Goal: Transaction & Acquisition: Purchase product/service

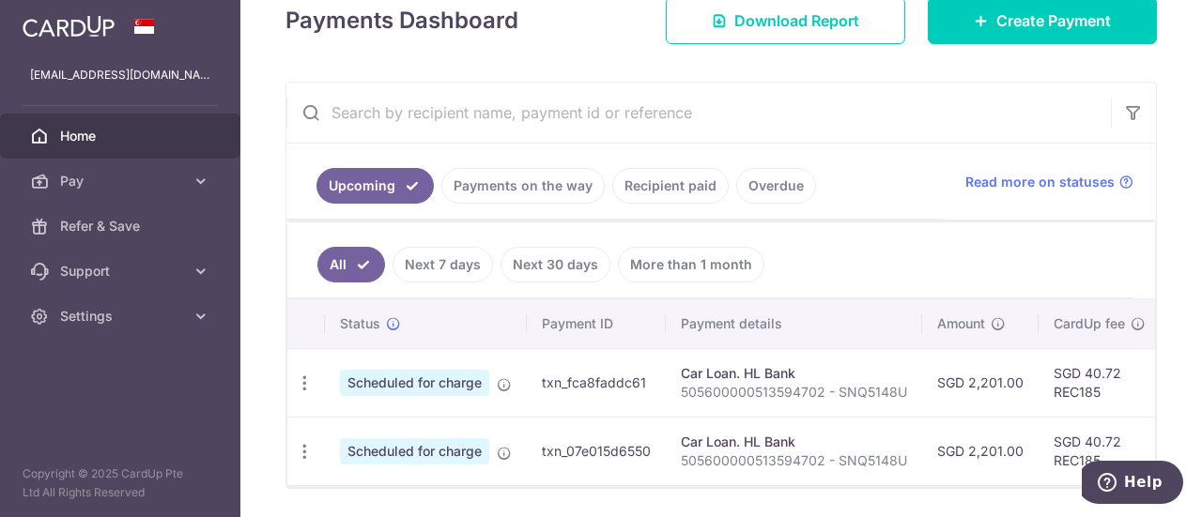
scroll to position [282, 0]
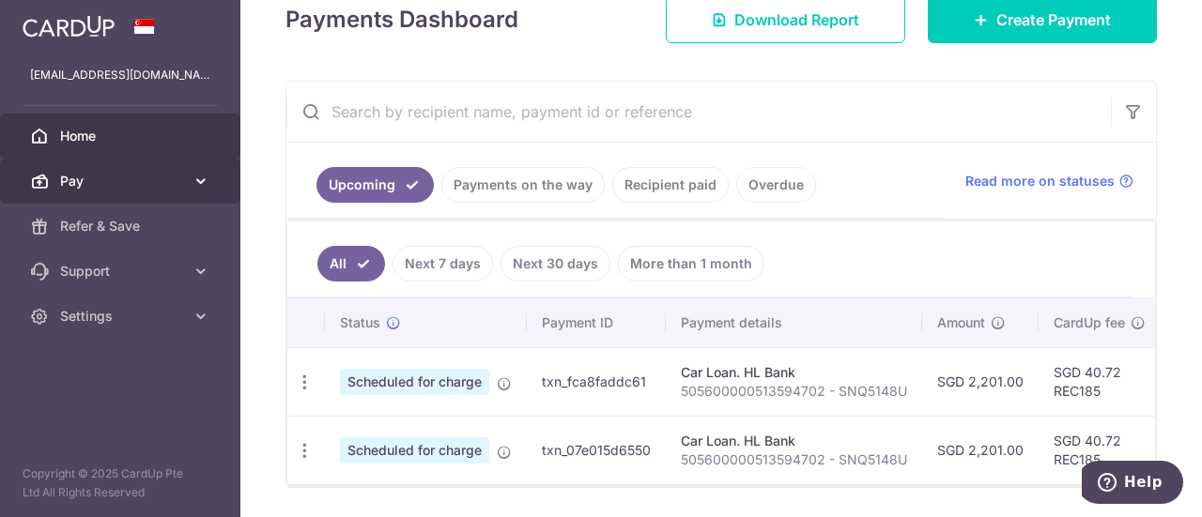
click at [182, 176] on span "Pay" at bounding box center [122, 181] width 124 height 19
click at [191, 179] on icon at bounding box center [200, 181] width 19 height 19
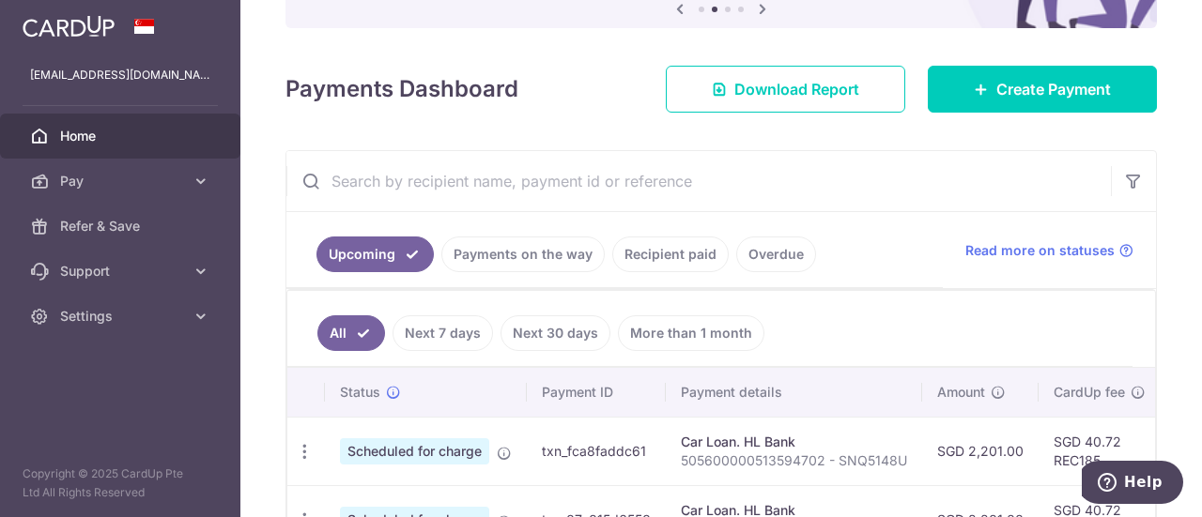
scroll to position [188, 0]
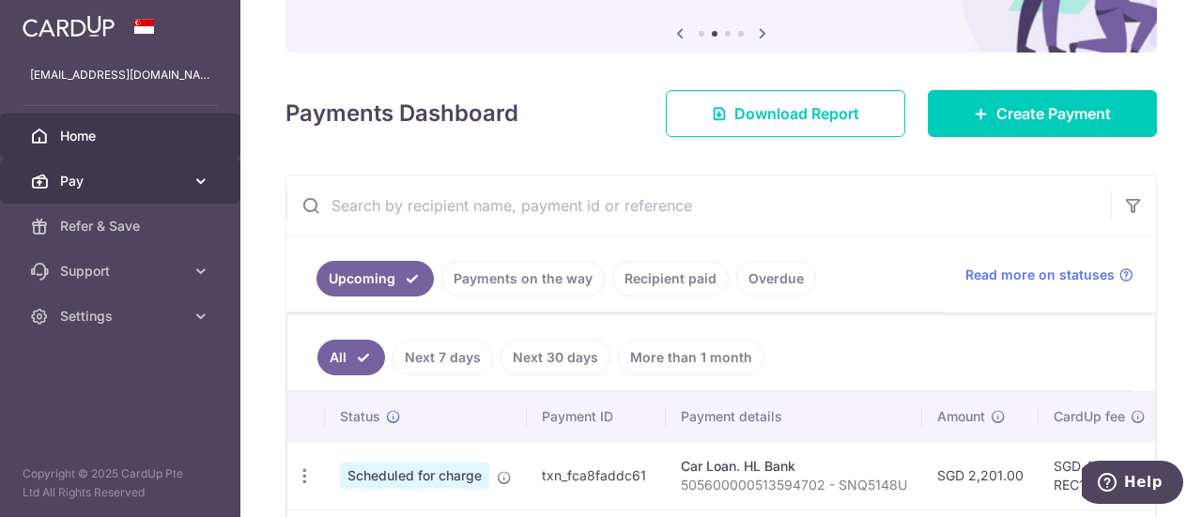
click at [114, 177] on span "Pay" at bounding box center [122, 181] width 124 height 19
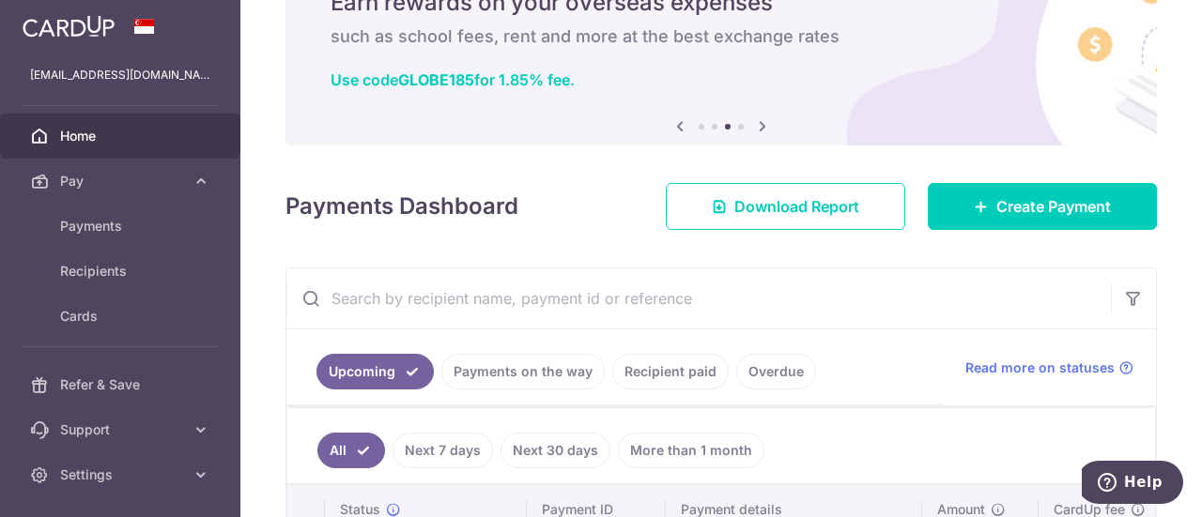
scroll to position [0, 0]
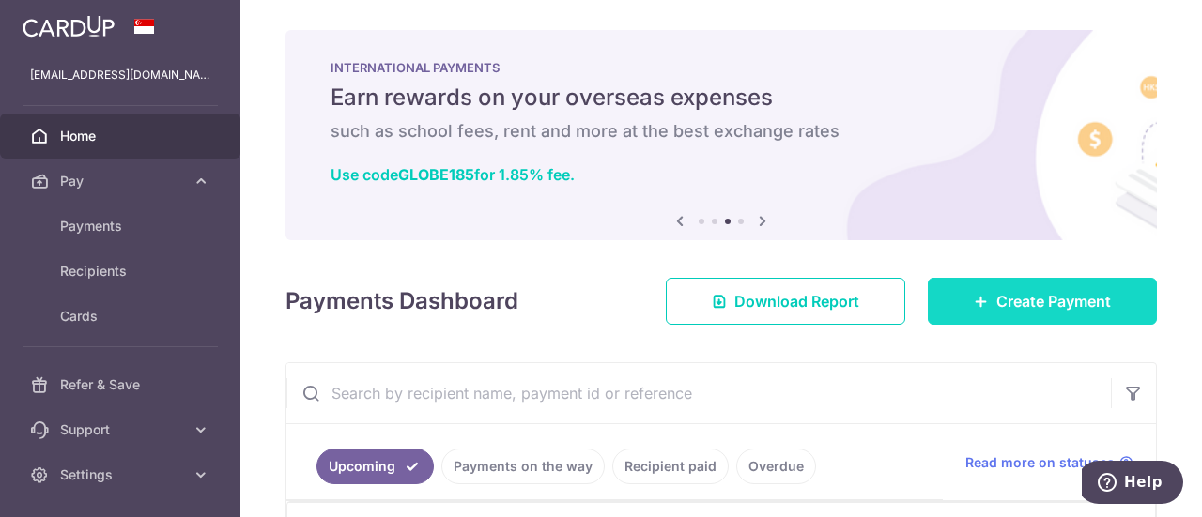
click at [1033, 308] on span "Create Payment" at bounding box center [1053, 301] width 115 height 23
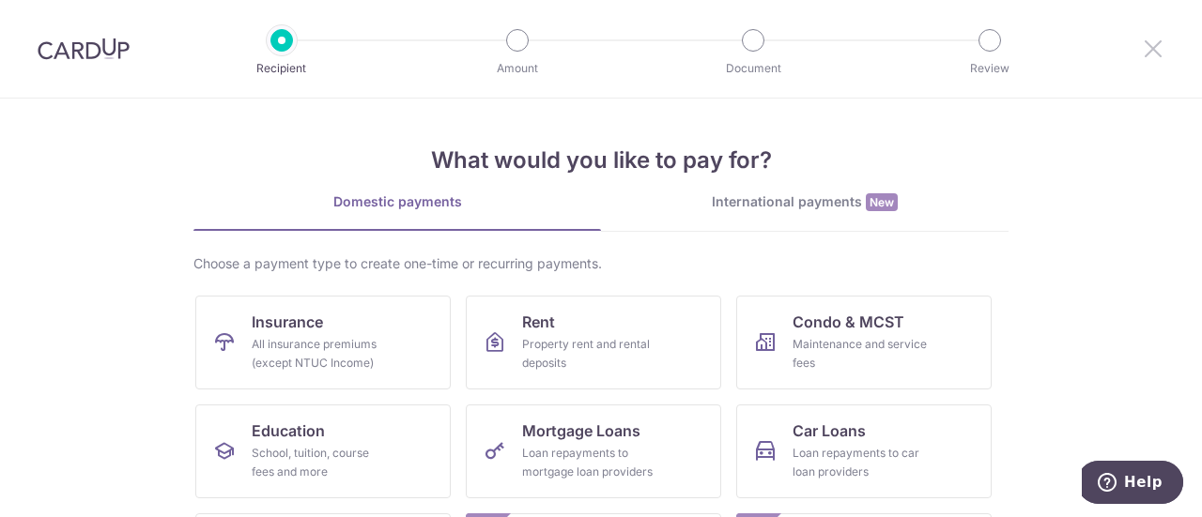
click at [1150, 52] on icon at bounding box center [1152, 48] width 23 height 23
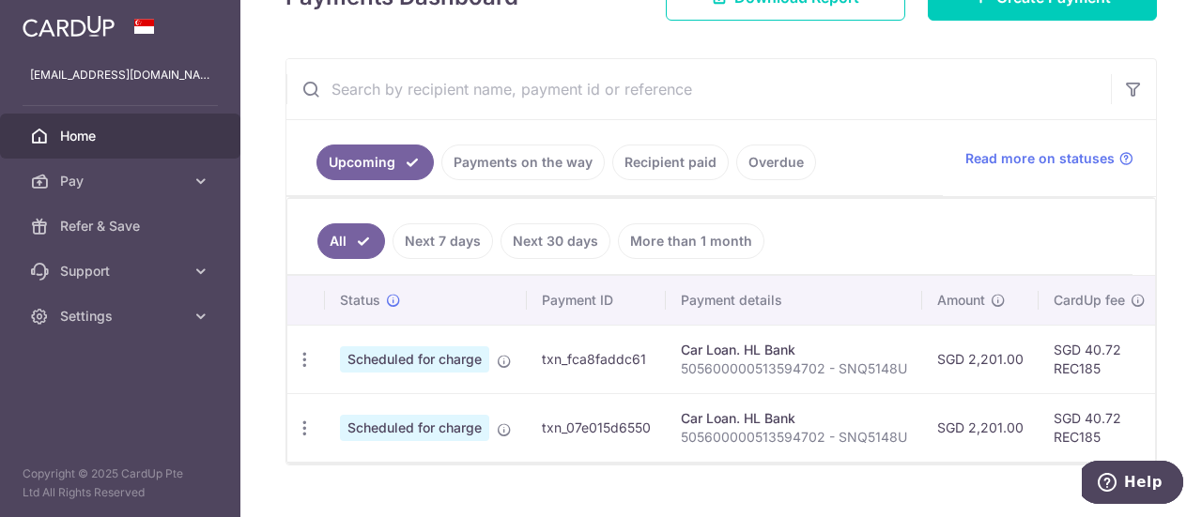
click at [697, 243] on link "More than 1 month" at bounding box center [691, 241] width 146 height 36
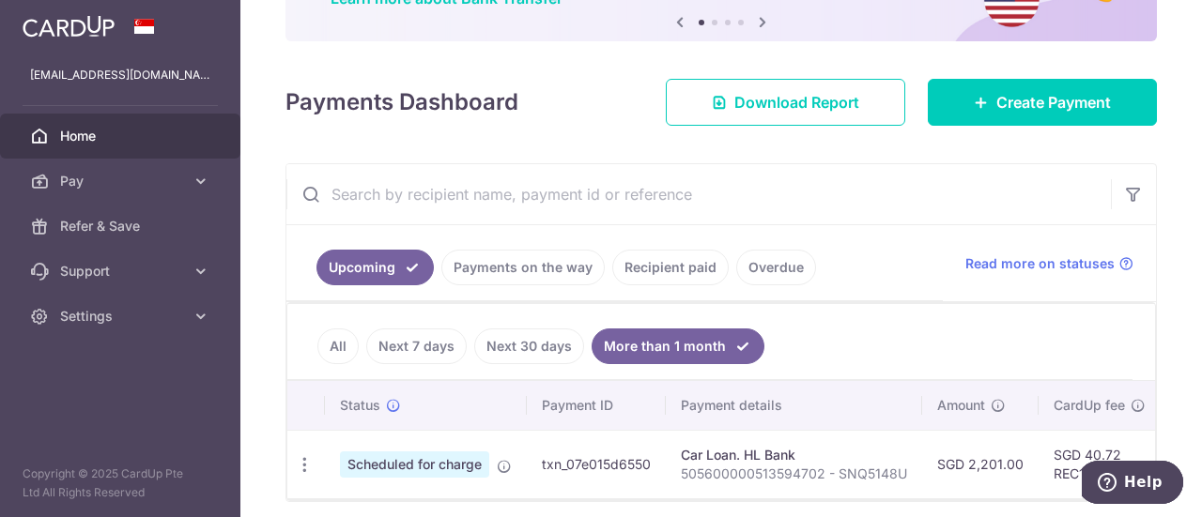
scroll to position [253, 0]
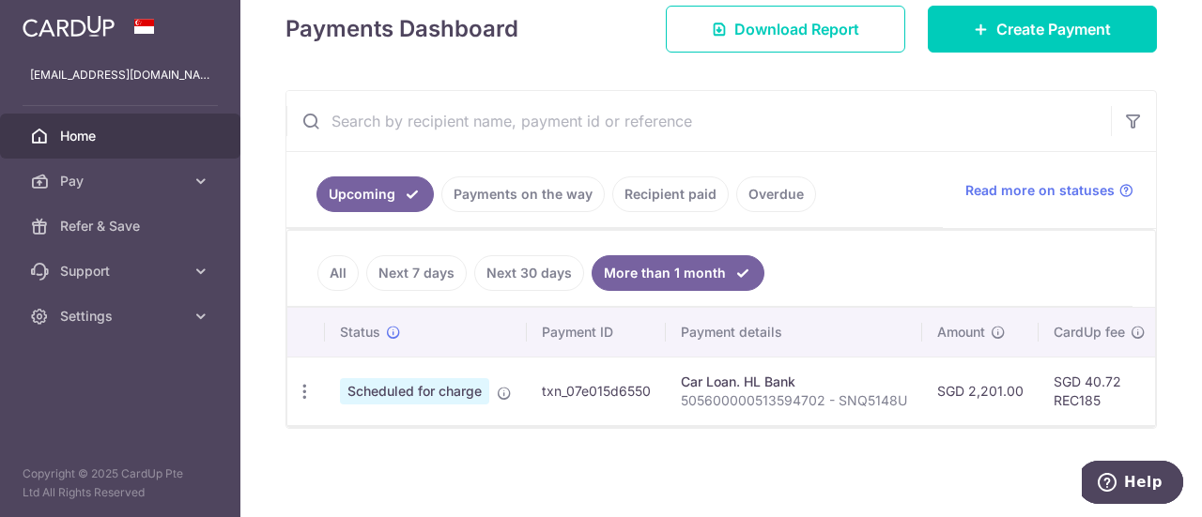
click at [665, 194] on link "Recipient paid" at bounding box center [670, 194] width 116 height 36
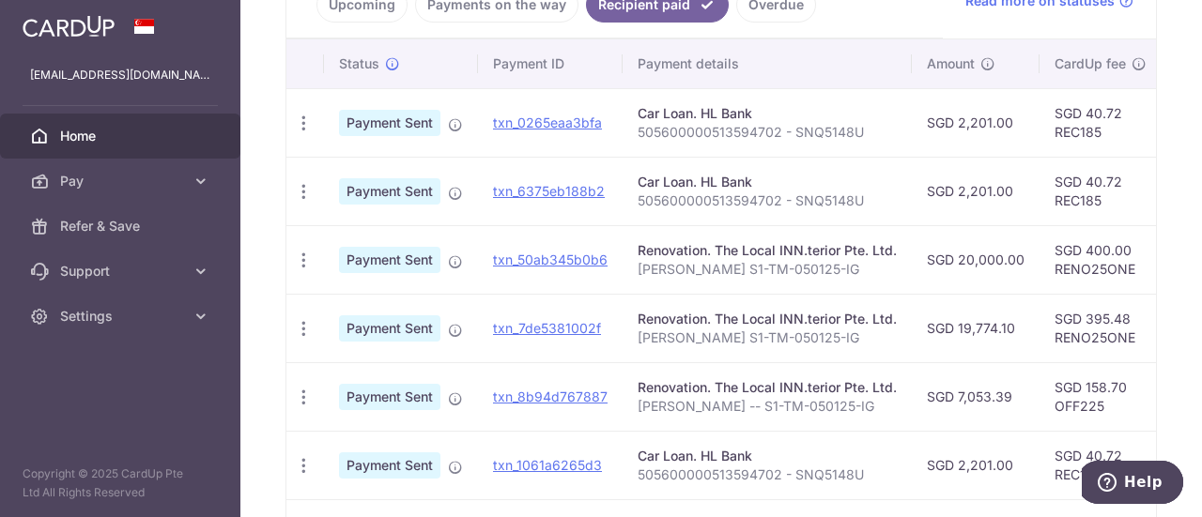
scroll to position [469, 0]
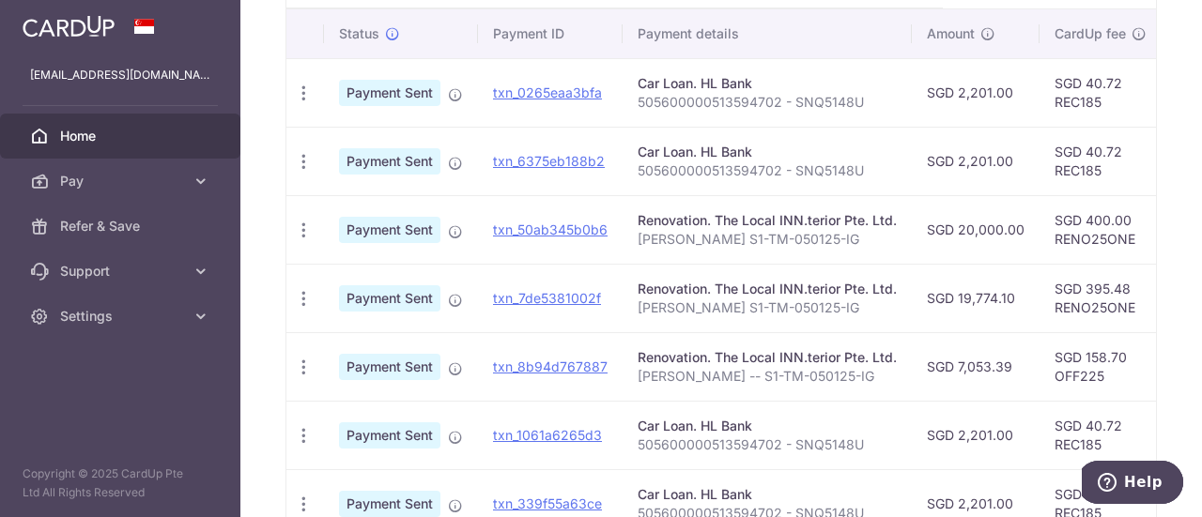
click at [1096, 234] on td "SGD 400.00 RENO25ONE" at bounding box center [1100, 229] width 122 height 69
copy td "RENO25ONE"
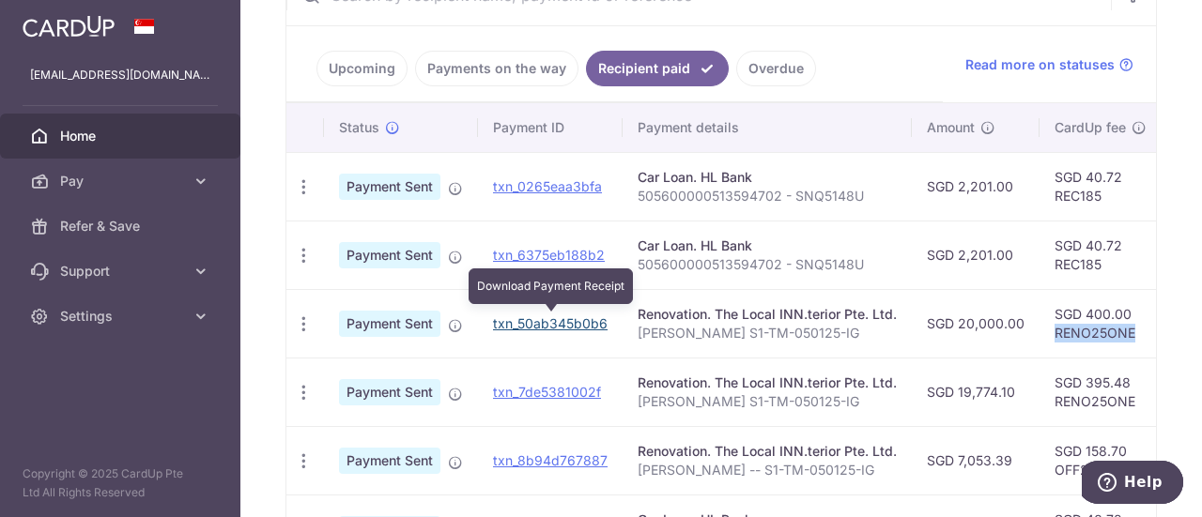
click at [576, 328] on link "txn_50ab345b0b6" at bounding box center [550, 323] width 115 height 16
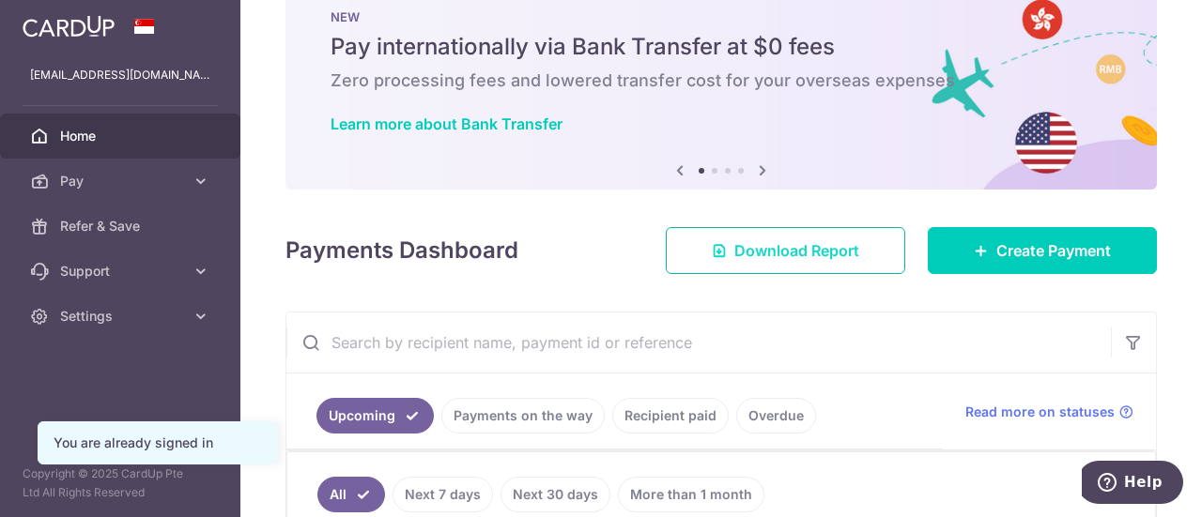
scroll to position [344, 0]
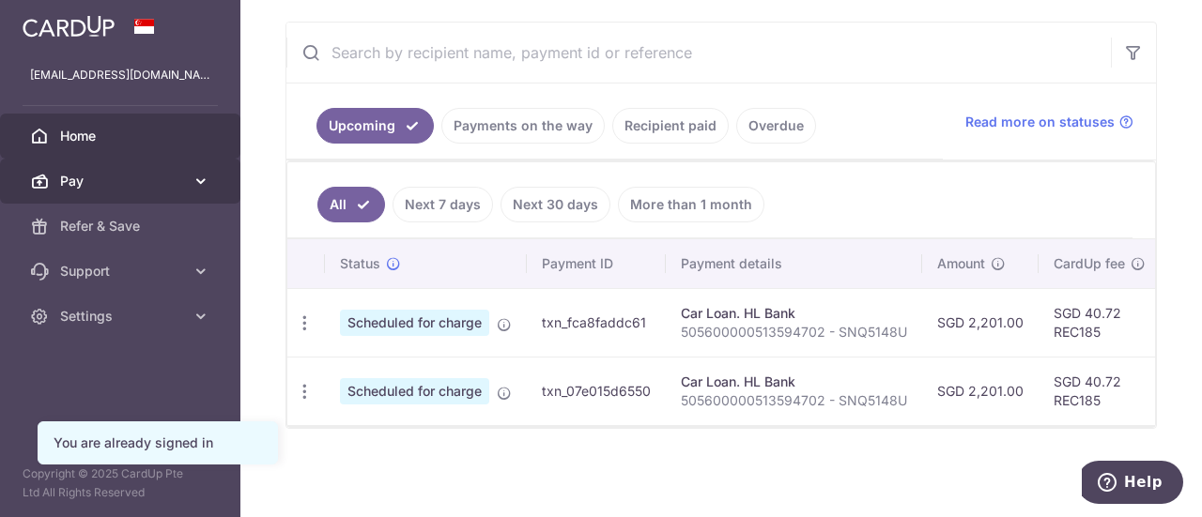
click at [146, 180] on span "Pay" at bounding box center [122, 181] width 124 height 19
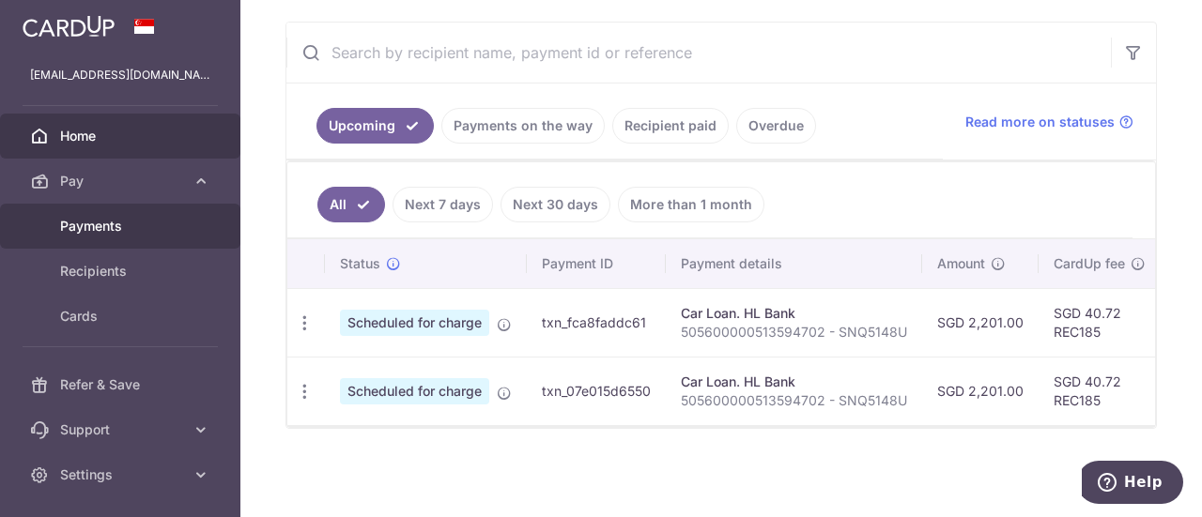
click at [140, 226] on span "Payments" at bounding box center [122, 226] width 124 height 19
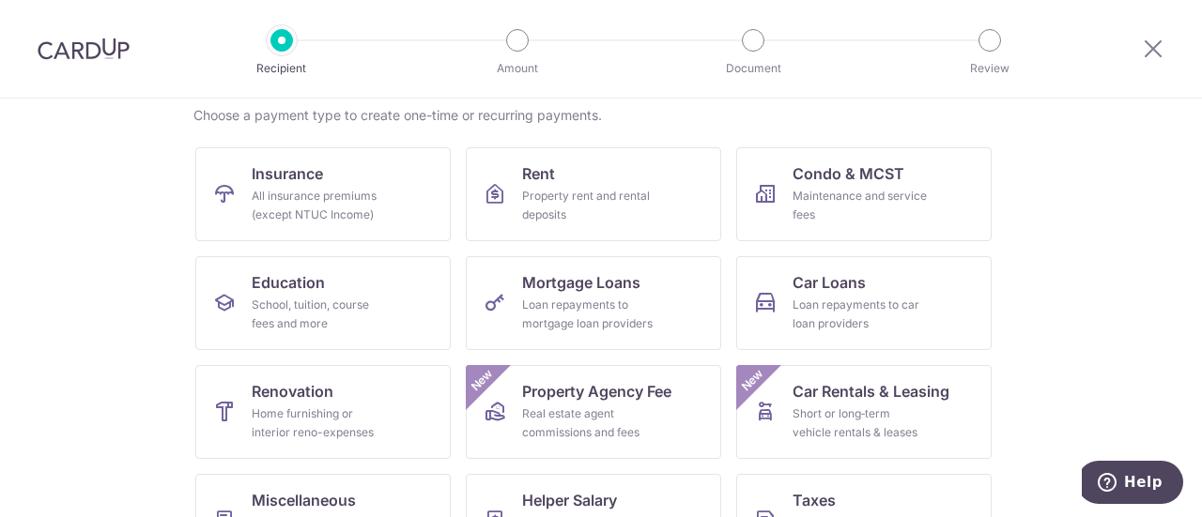
scroll to position [188, 0]
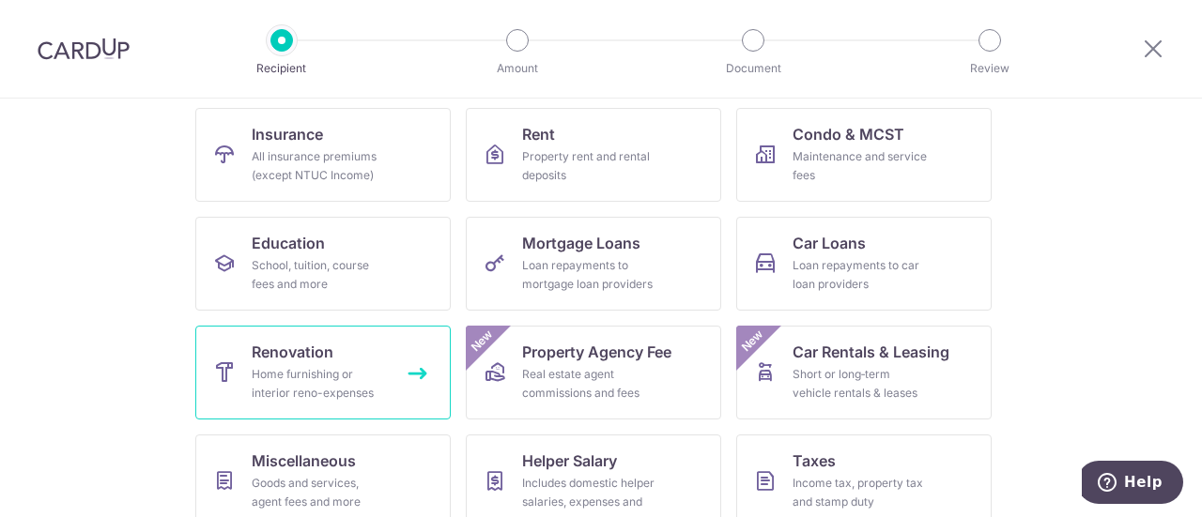
click at [264, 358] on span "Renovation" at bounding box center [293, 352] width 82 height 23
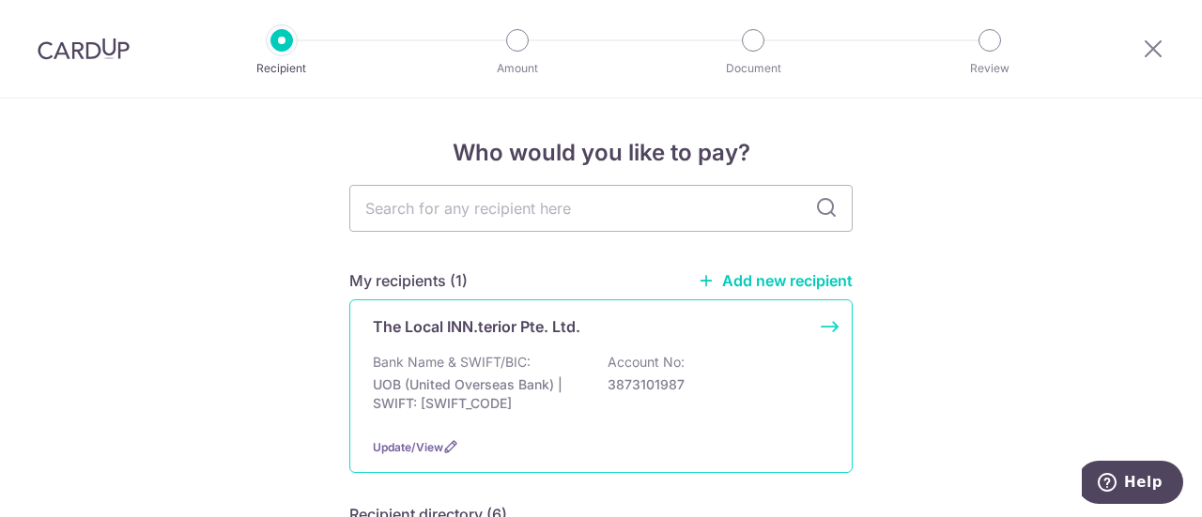
click at [556, 367] on div "Bank Name & SWIFT/BIC: UOB (United Overseas Bank) | SWIFT: UOVBSGSGXXX Account …" at bounding box center [601, 387] width 456 height 69
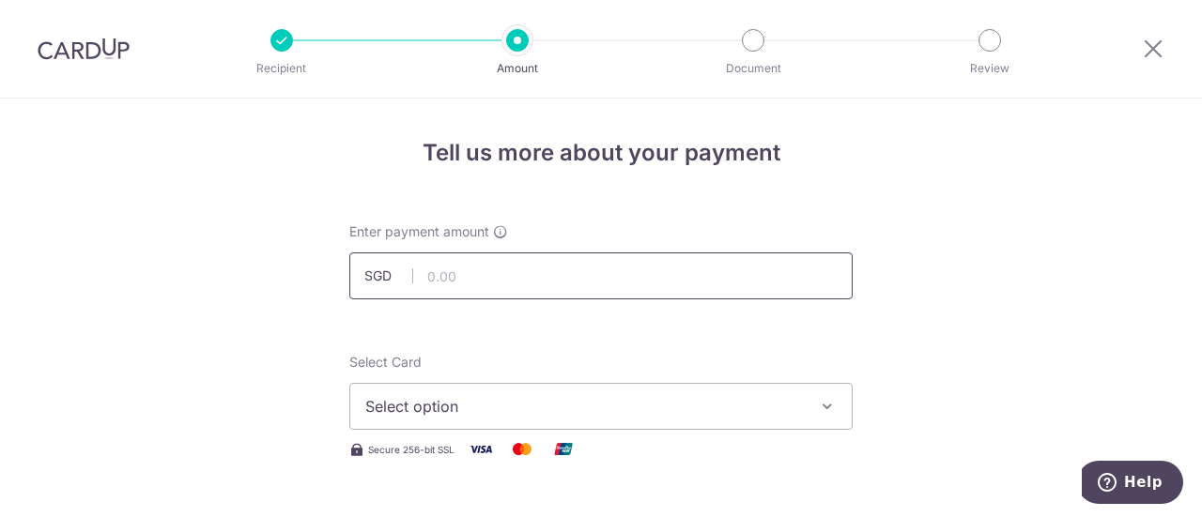
click at [648, 287] on input "text" at bounding box center [600, 276] width 503 height 47
paste input ",841.87"
type input "27,841.87"
click at [668, 395] on span "Select option" at bounding box center [583, 406] width 437 height 23
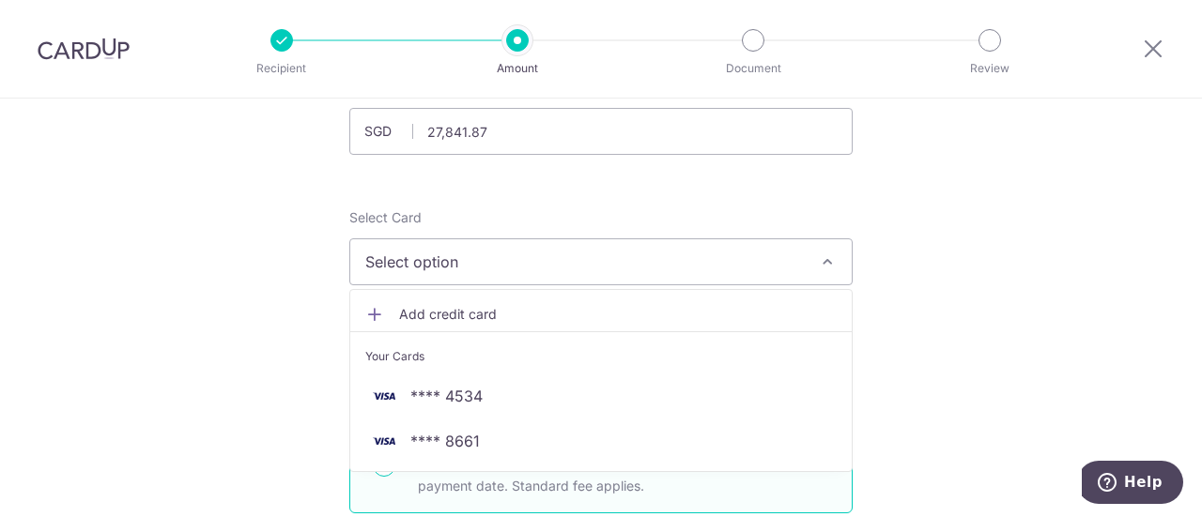
scroll to position [188, 0]
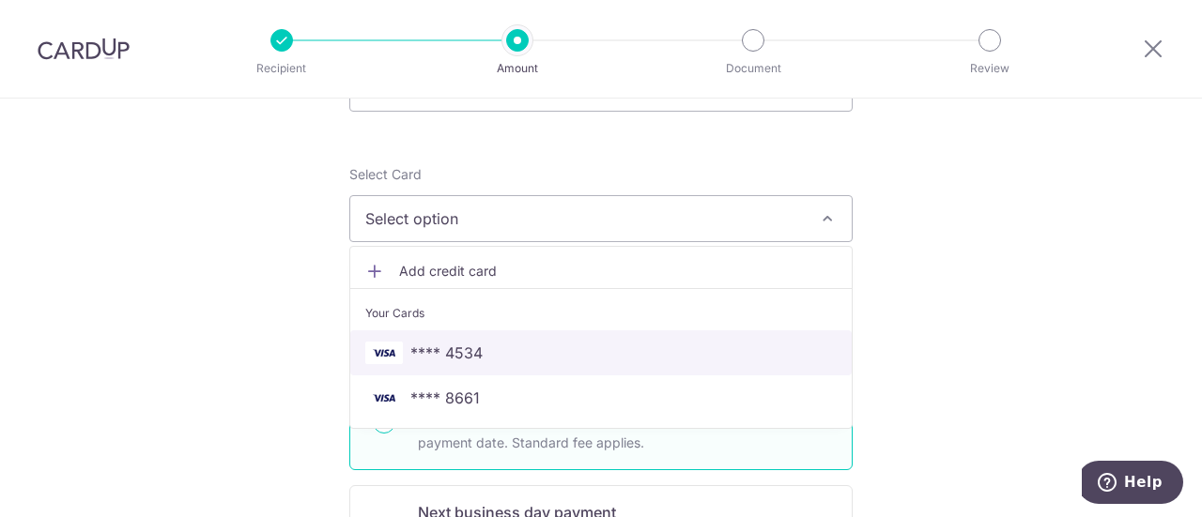
click at [631, 366] on link "**** 4534" at bounding box center [600, 352] width 501 height 45
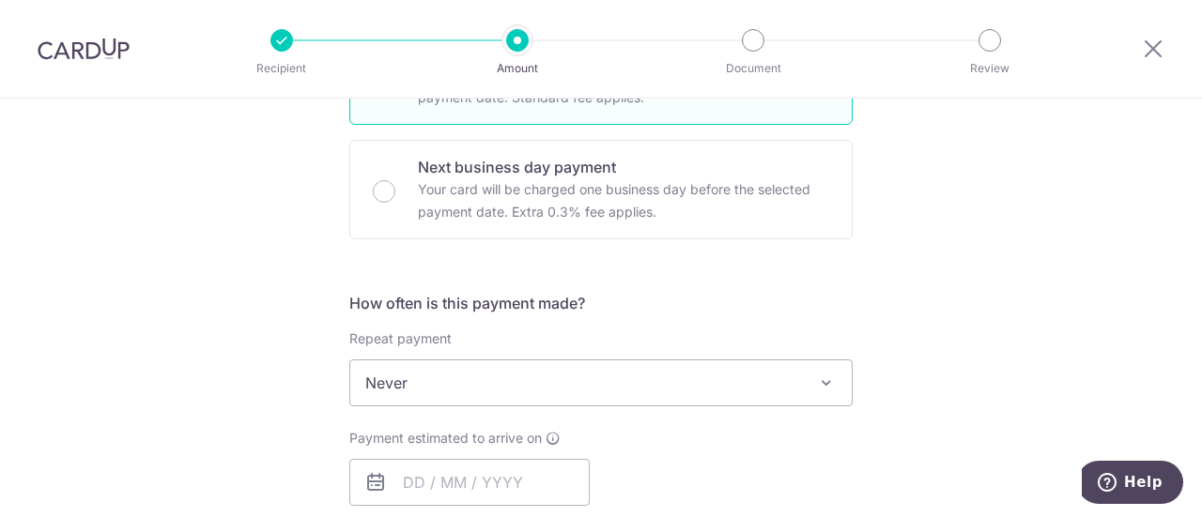
scroll to position [563, 0]
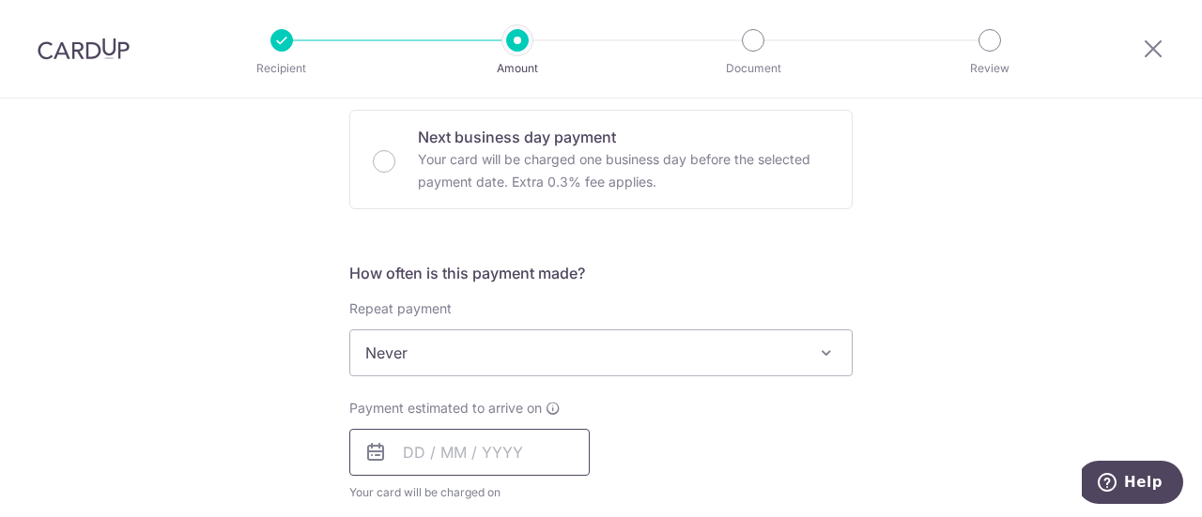
click at [404, 453] on input "text" at bounding box center [469, 452] width 240 height 47
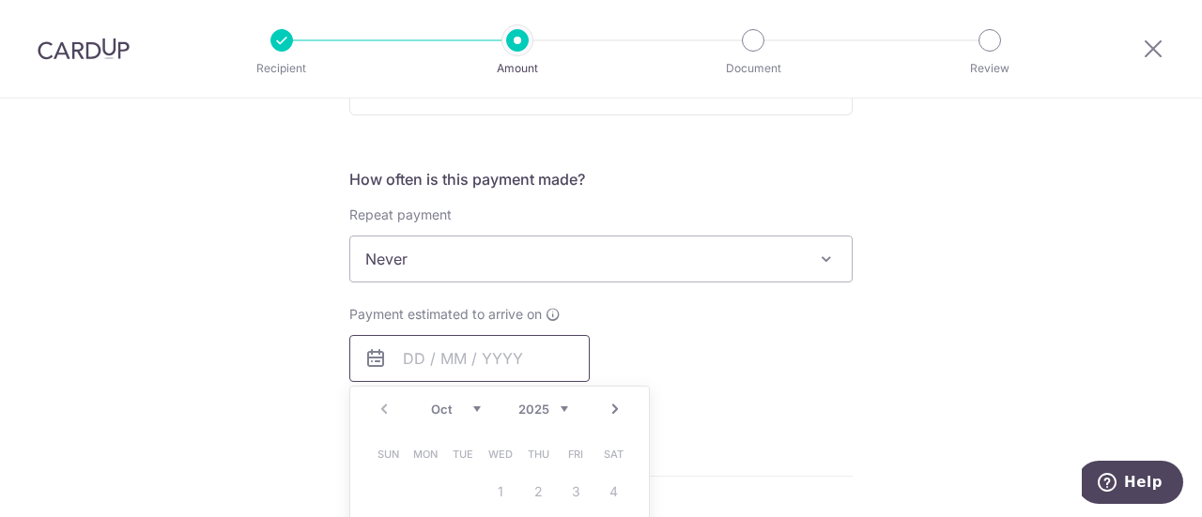
scroll to position [845, 0]
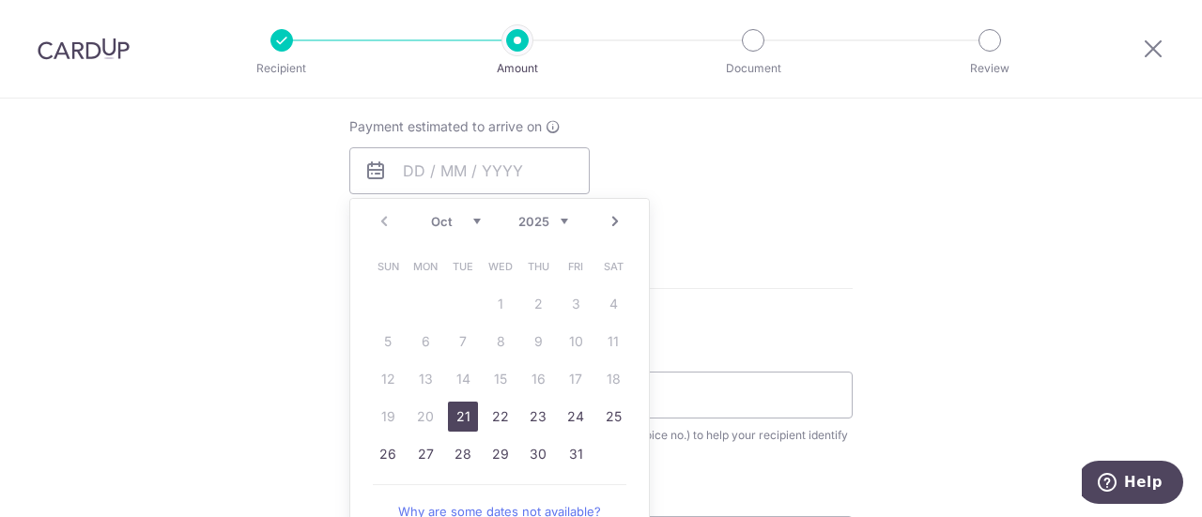
click at [463, 415] on link "21" at bounding box center [463, 417] width 30 height 30
type input "[DATE]"
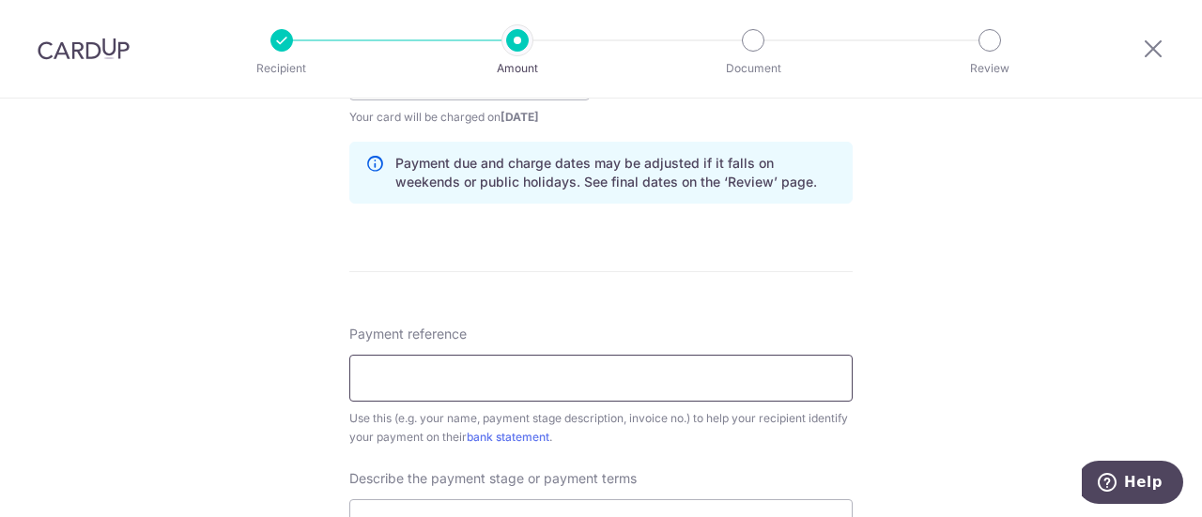
scroll to position [1033, 0]
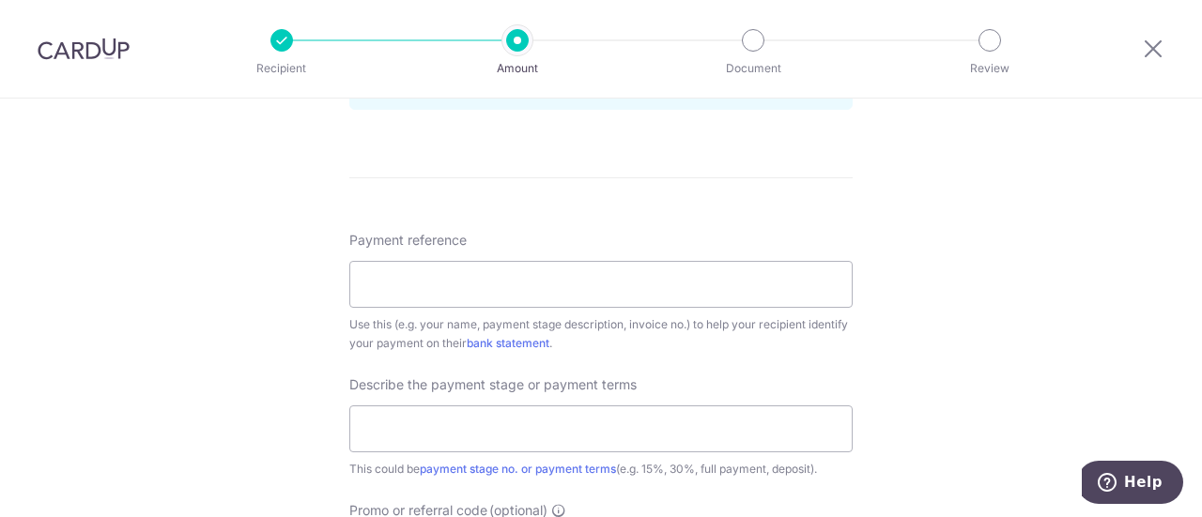
click at [989, 280] on div "Tell us more about your payment Enter payment amount SGD 27,841.87 27841.87 Sel…" at bounding box center [601, 16] width 1202 height 1901
click at [641, 299] on input "Payment reference" at bounding box center [600, 284] width 503 height 47
paste input "S1/TM/050125/IG"
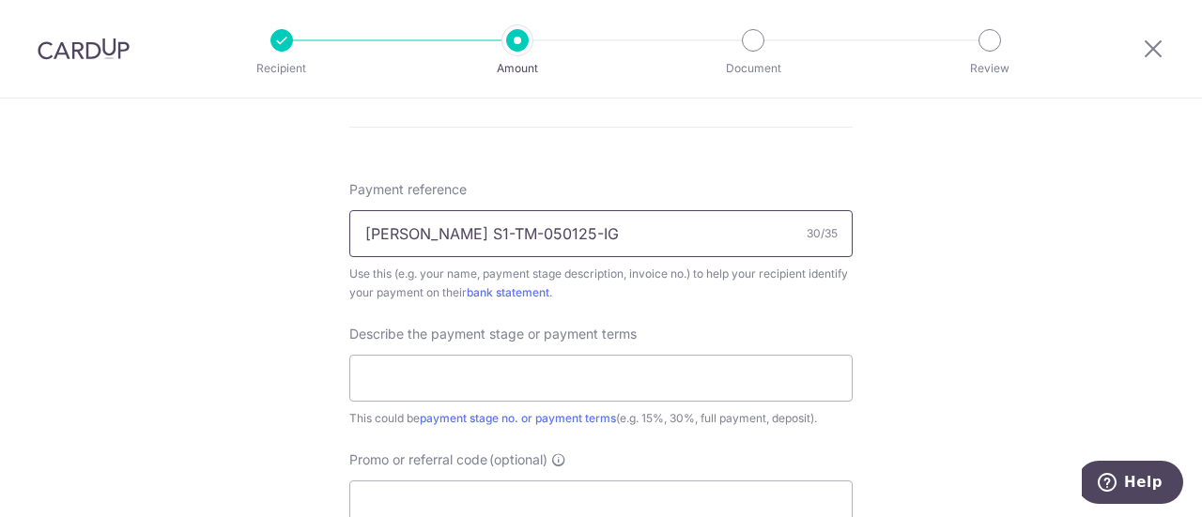
scroll to position [1126, 0]
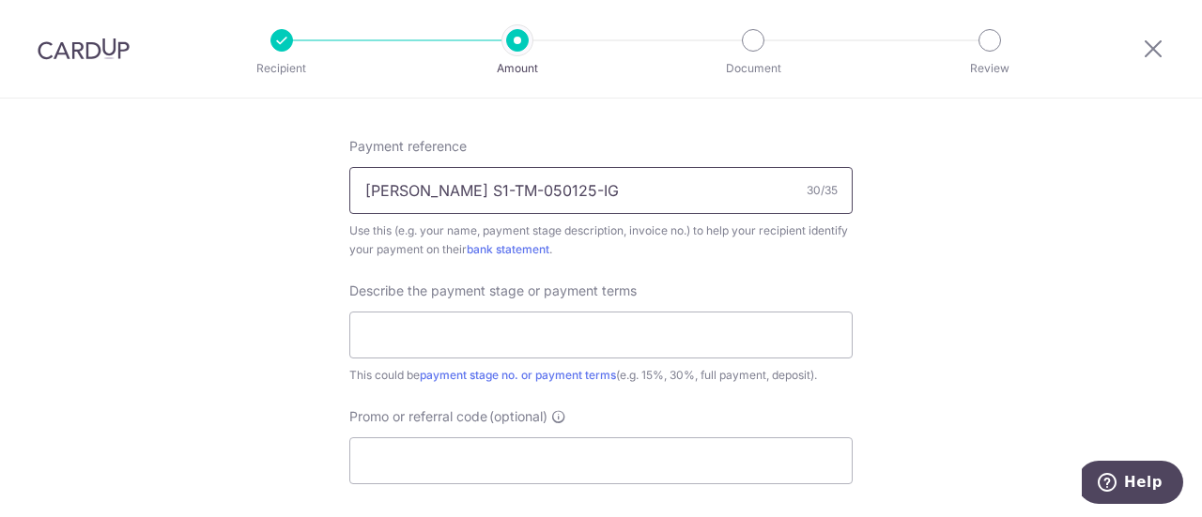
type input "[PERSON_NAME] S1-TM-050125-IG"
click at [471, 345] on input "text" at bounding box center [600, 335] width 503 height 47
click at [502, 322] on input "text" at bounding box center [600, 335] width 503 height 47
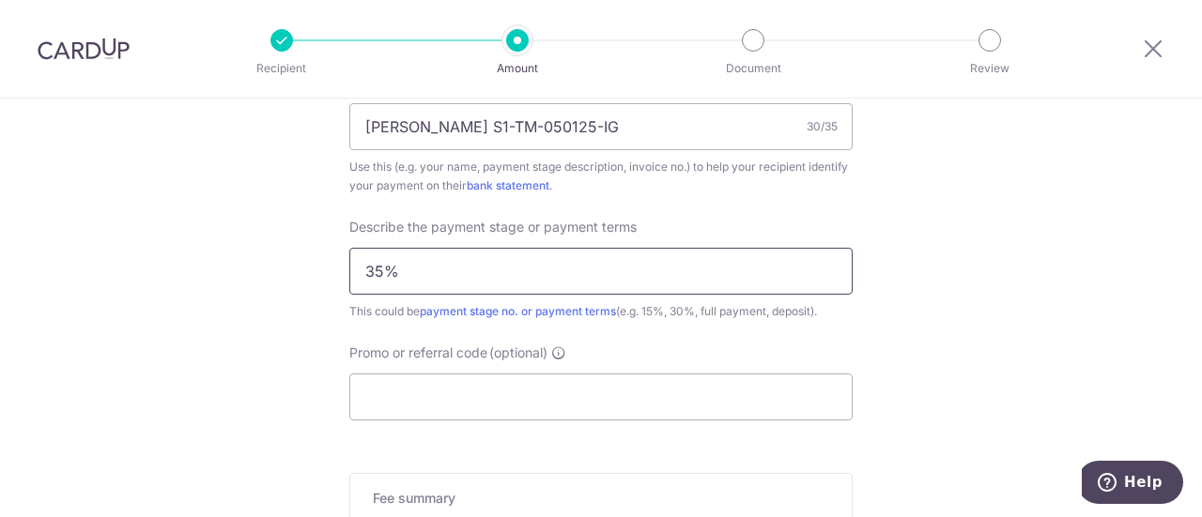
scroll to position [1220, 0]
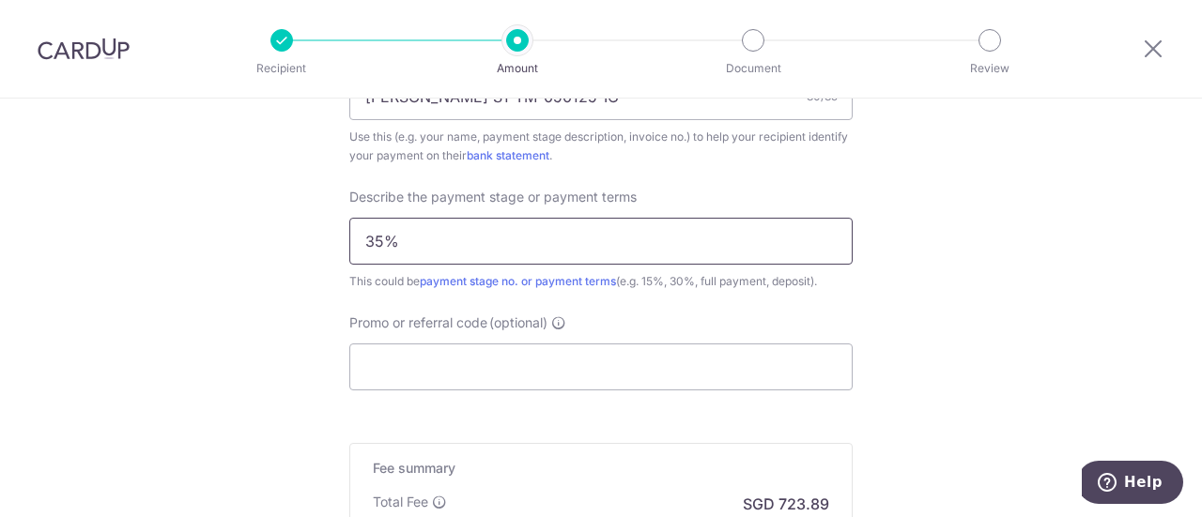
type input "35%"
click at [596, 373] on input "Promo or referral code (optional)" at bounding box center [600, 367] width 503 height 47
paste input "OFF225"
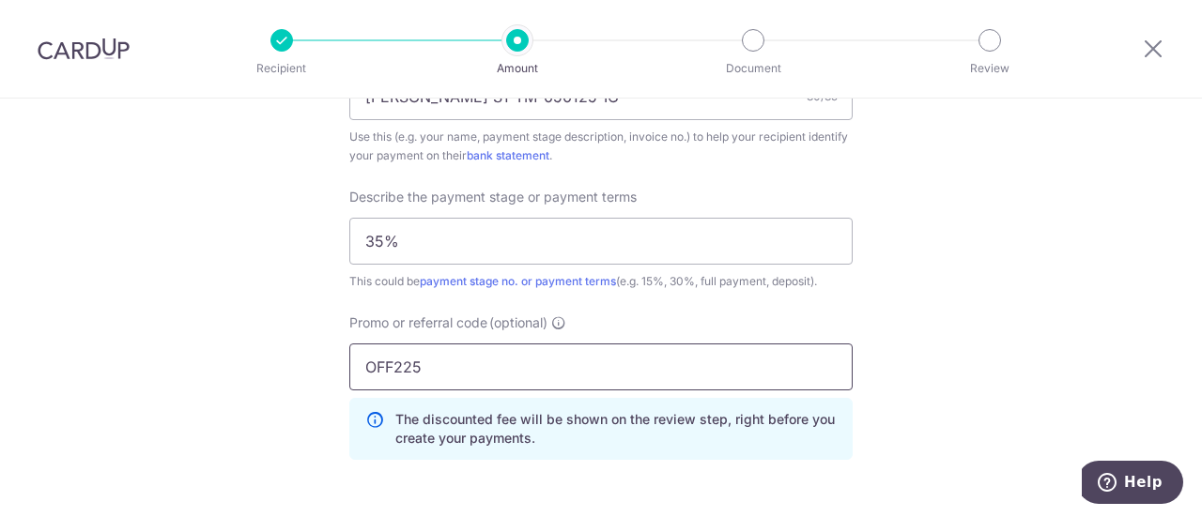
type input "OFF225"
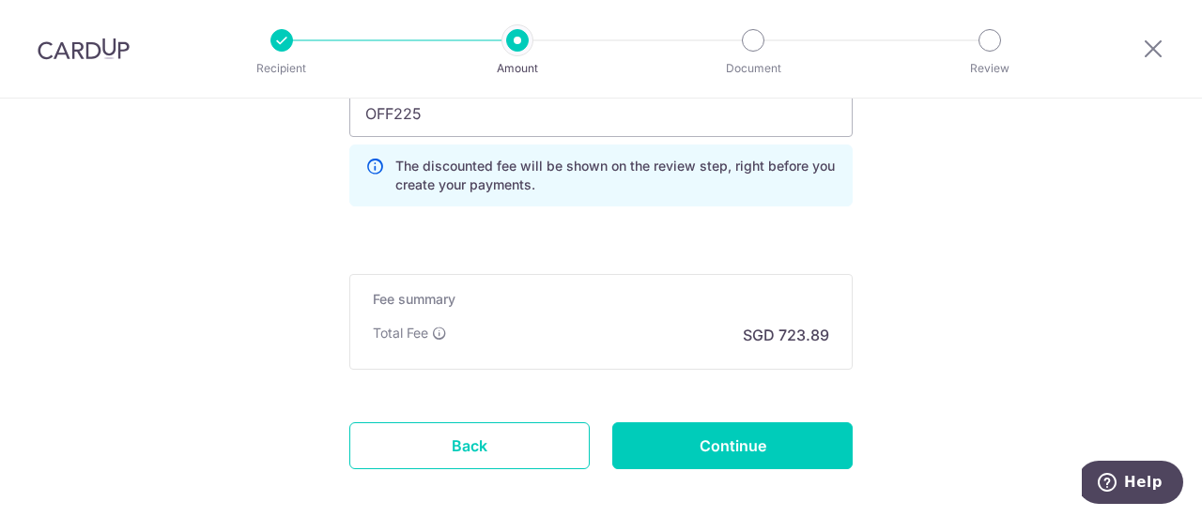
scroll to position [1502, 0]
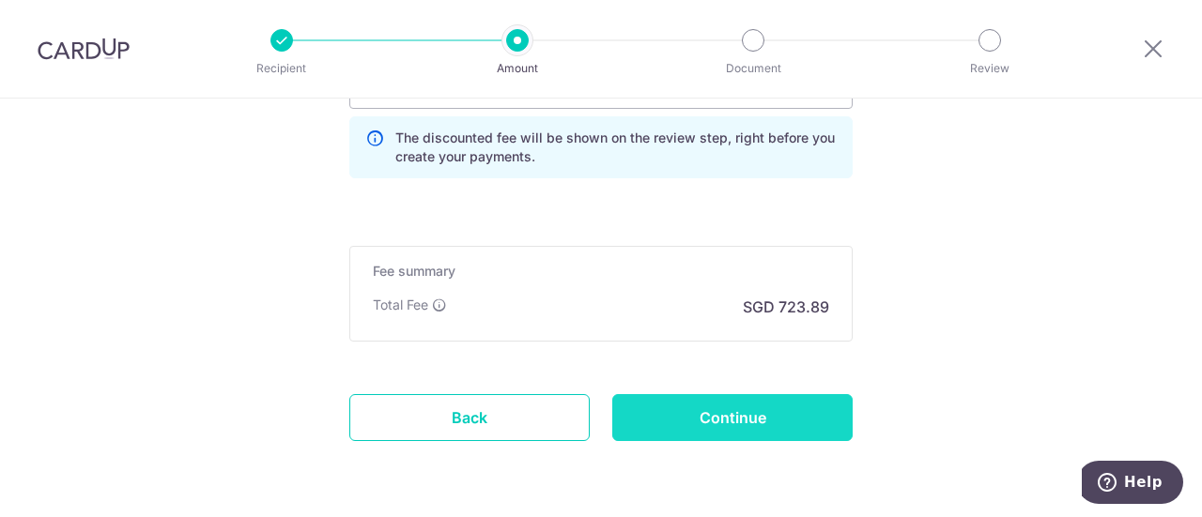
click at [809, 413] on input "Continue" at bounding box center [732, 417] width 240 height 47
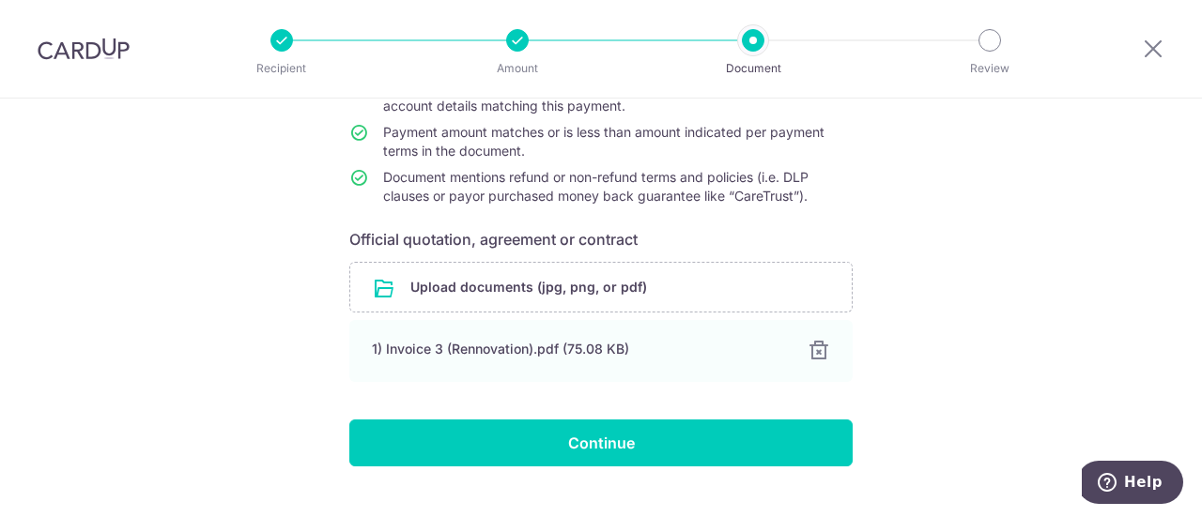
scroll to position [233, 0]
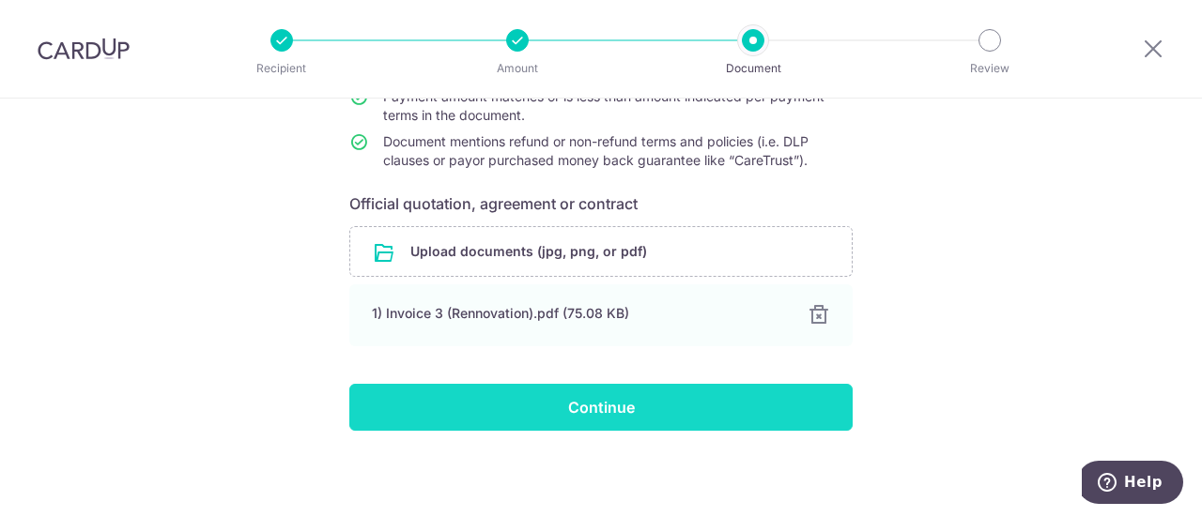
click at [766, 393] on input "Continue" at bounding box center [600, 407] width 503 height 47
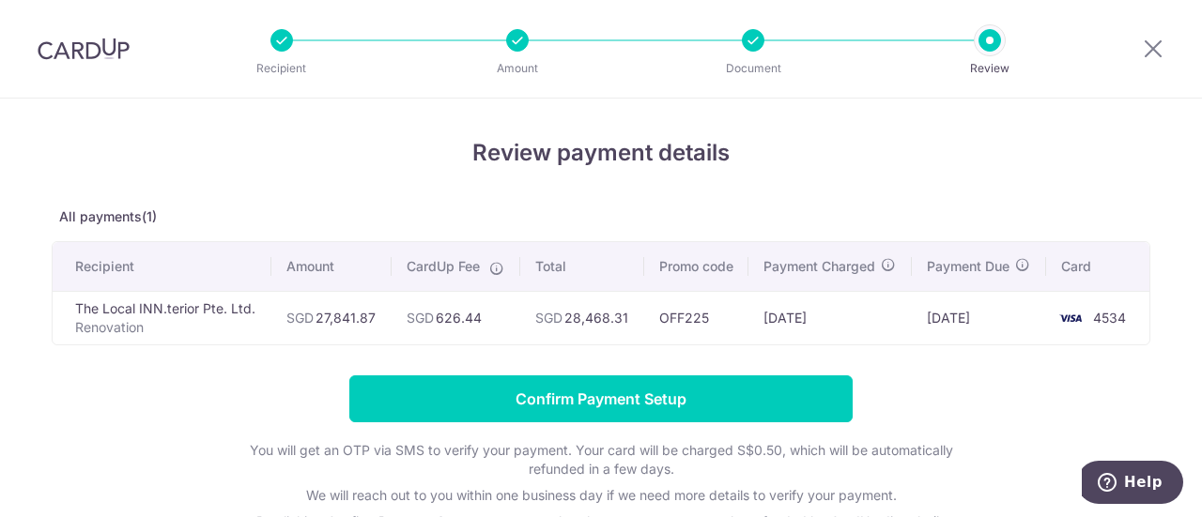
drag, startPoint x: 477, startPoint y: 320, endPoint x: 436, endPoint y: 319, distance: 41.3
click at [436, 319] on td "SGD 626.44" at bounding box center [455, 318] width 129 height 54
copy td "626.44"
click at [1143, 54] on icon at bounding box center [1152, 48] width 23 height 23
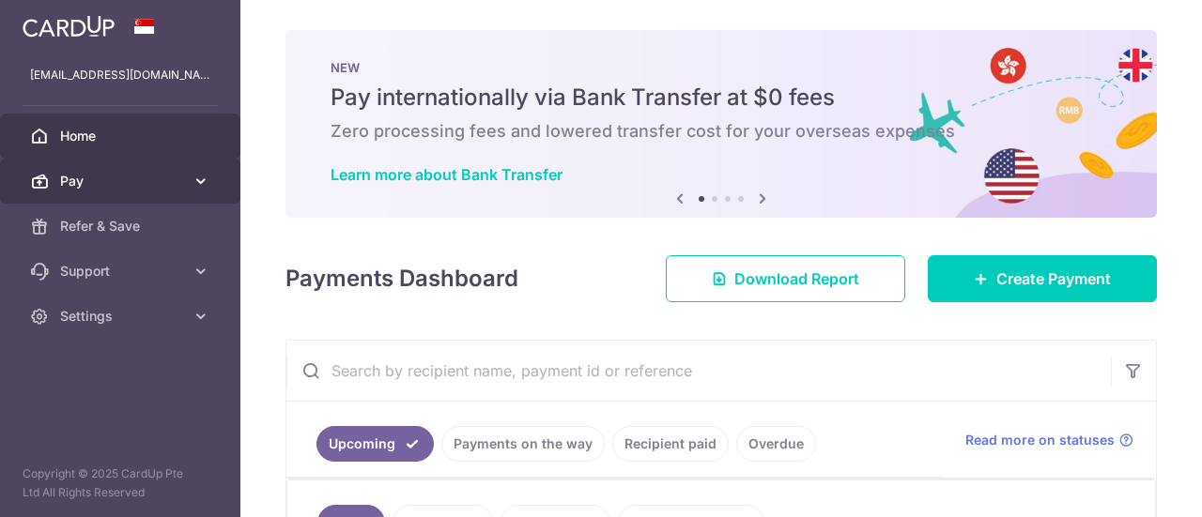
click at [112, 174] on span "Pay" at bounding box center [122, 181] width 124 height 19
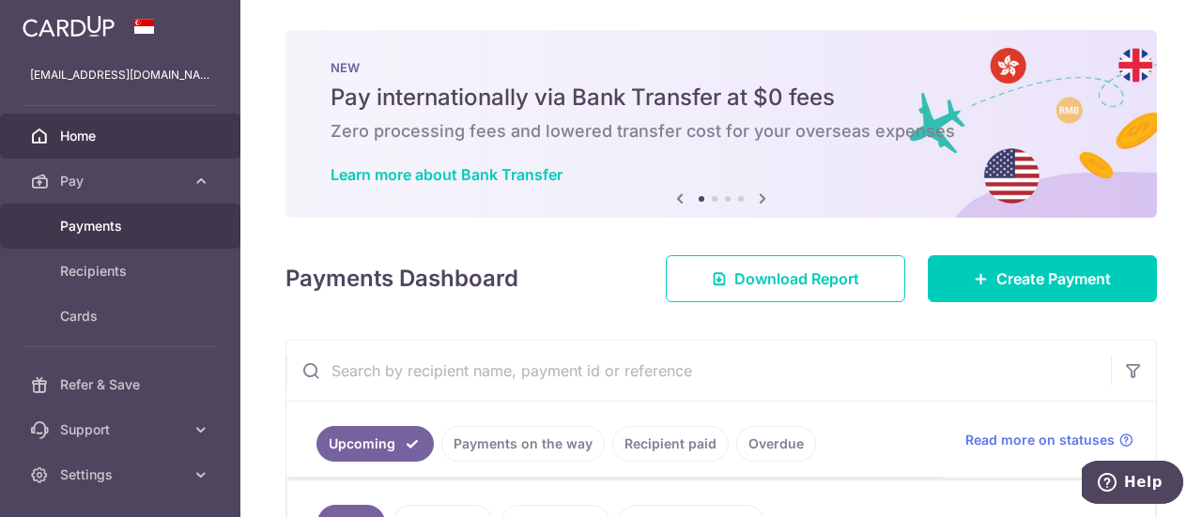
click at [119, 233] on span "Payments" at bounding box center [122, 226] width 124 height 19
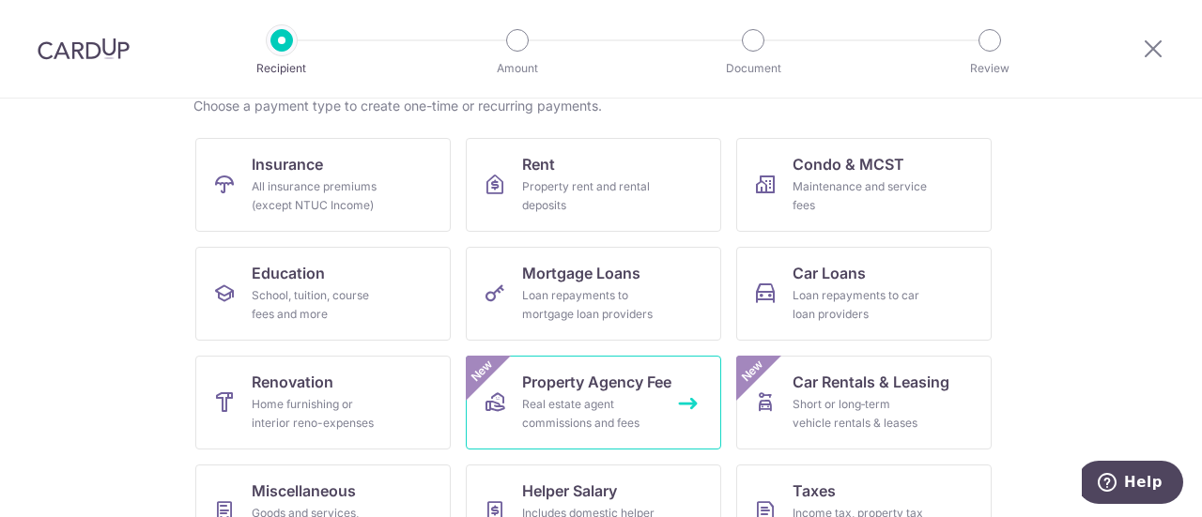
scroll to position [188, 0]
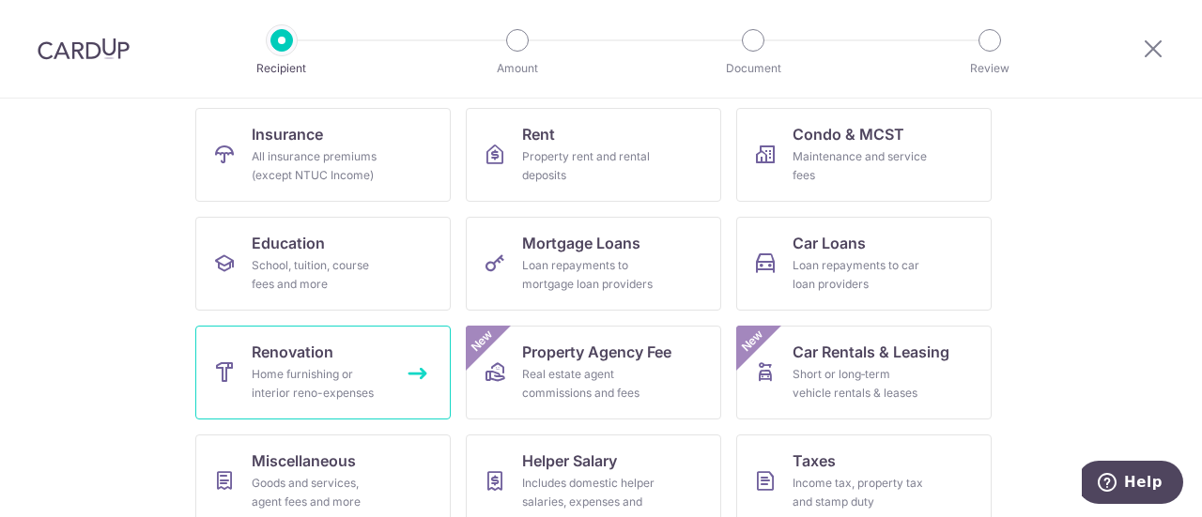
click at [305, 360] on span "Renovation" at bounding box center [293, 352] width 82 height 23
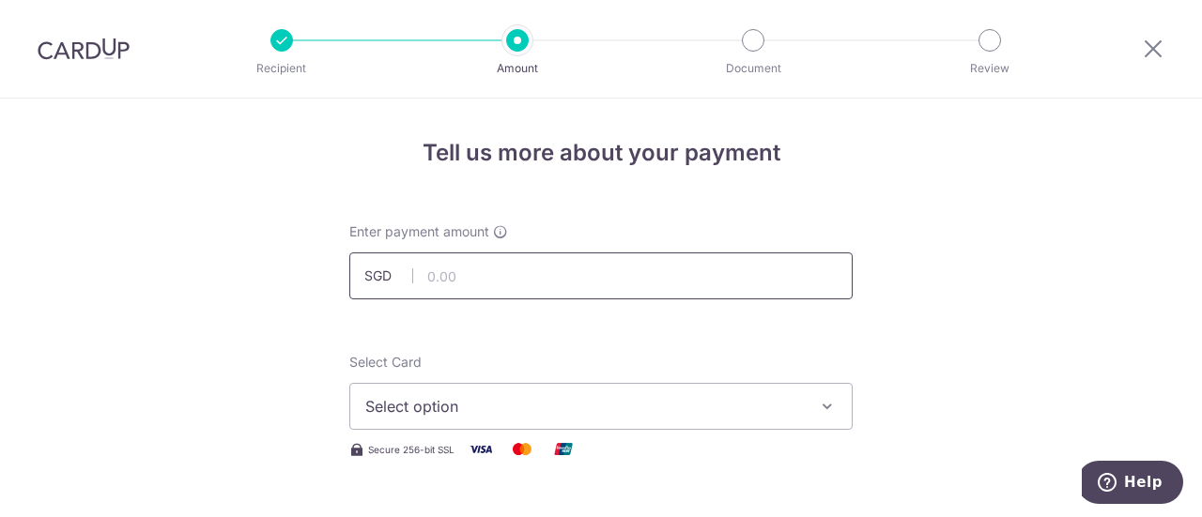
click at [470, 262] on input "text" at bounding box center [600, 276] width 503 height 47
paste input "27,841.87"
click at [515, 390] on button "Select option" at bounding box center [600, 406] width 503 height 47
type input "27,841.87"
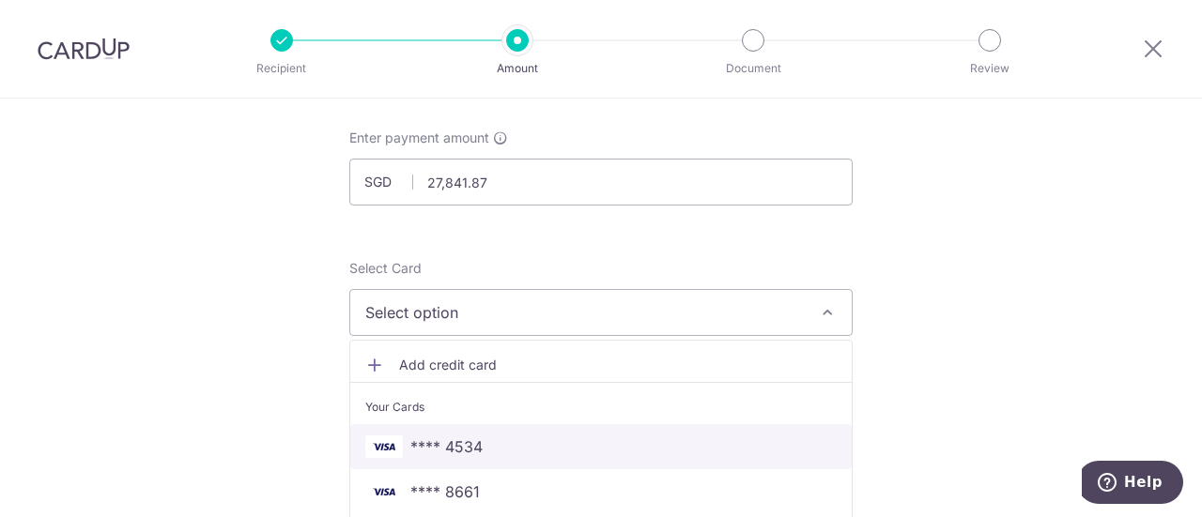
click at [501, 441] on span "**** 4534" at bounding box center [600, 447] width 471 height 23
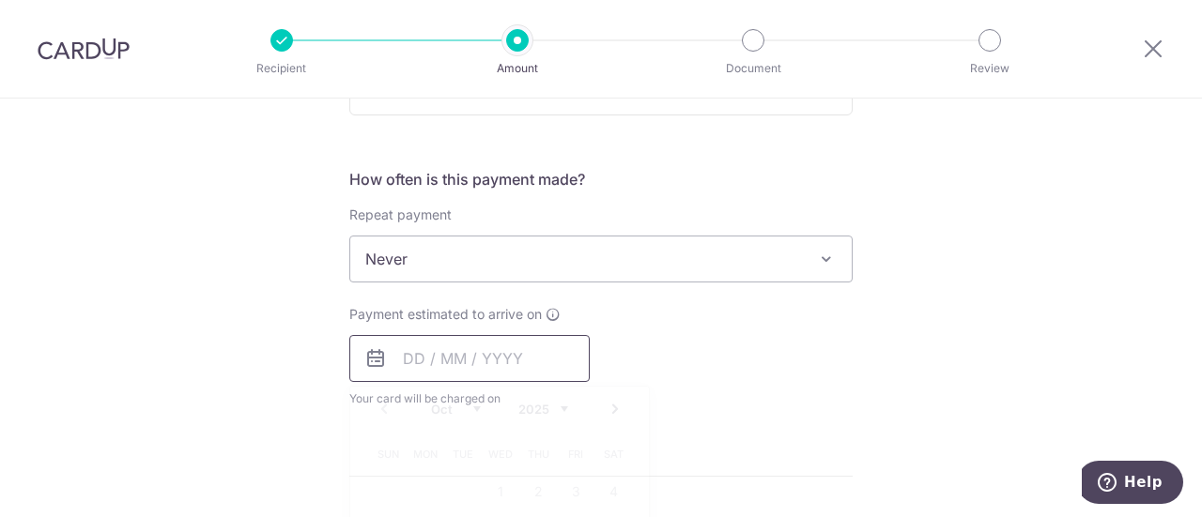
click at [491, 364] on input "text" at bounding box center [469, 358] width 240 height 47
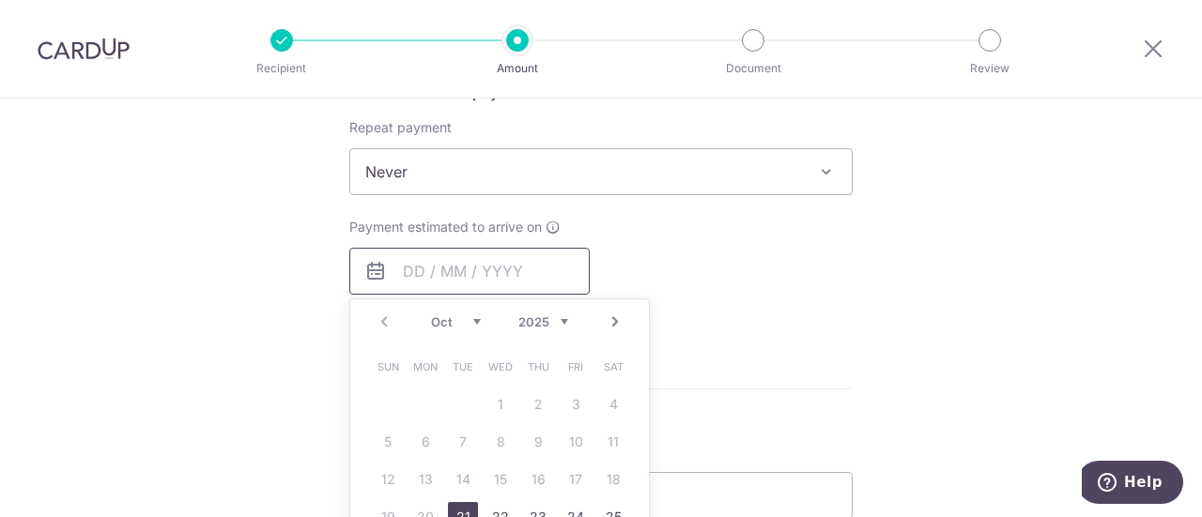
scroll to position [845, 0]
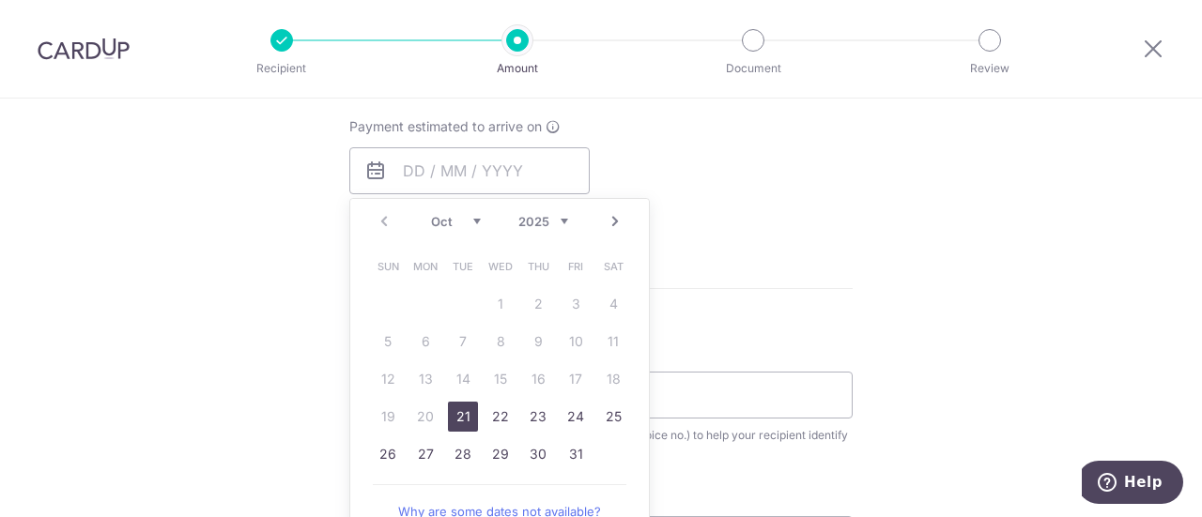
click at [471, 420] on link "21" at bounding box center [463, 417] width 30 height 30
type input "[DATE]"
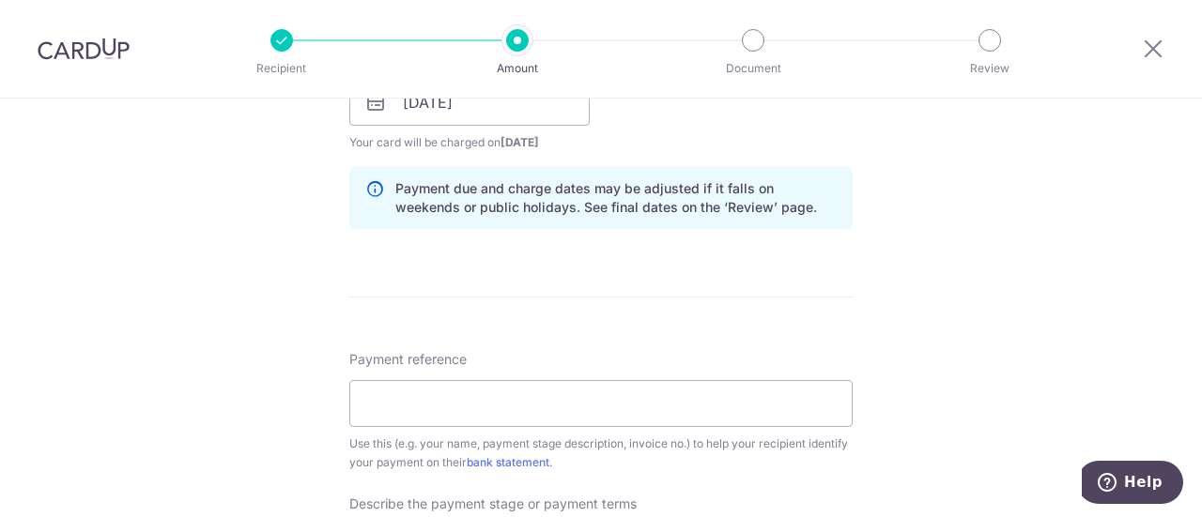
scroll to position [939, 0]
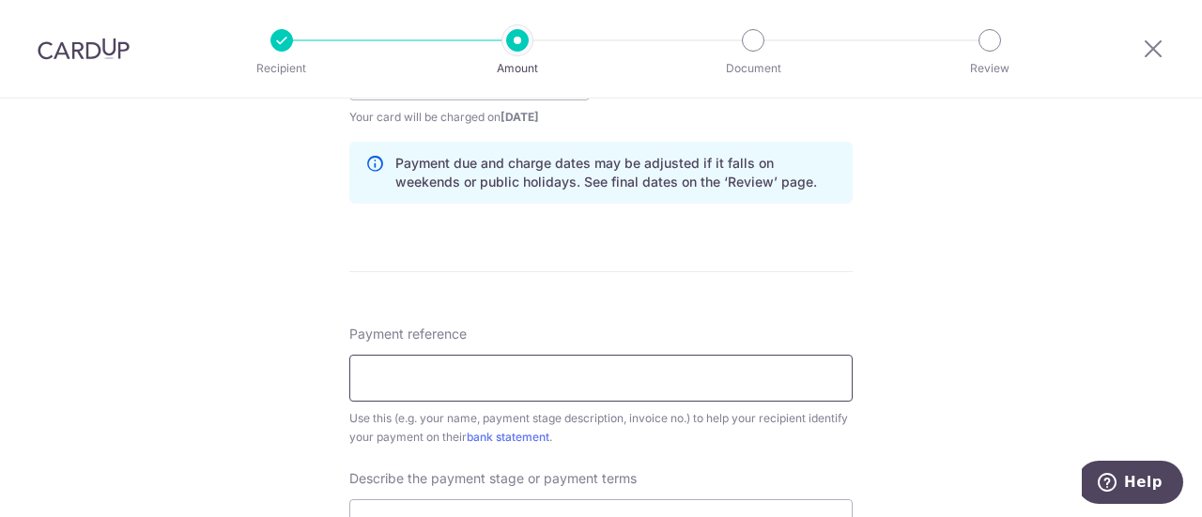
click at [508, 384] on input "Payment reference" at bounding box center [600, 378] width 503 height 47
paste input "S1/TM/050125/IG"
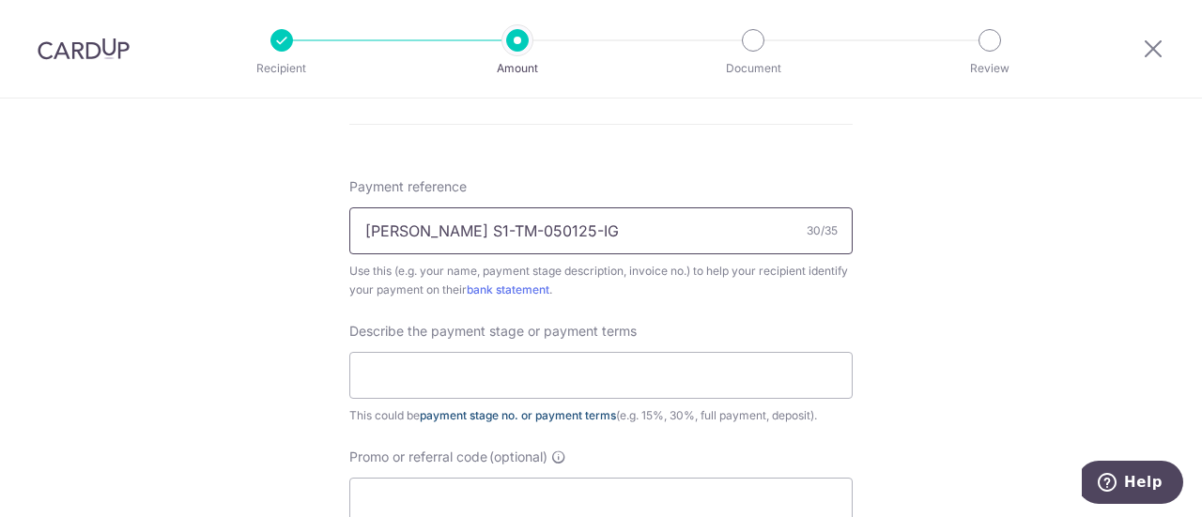
scroll to position [1126, 0]
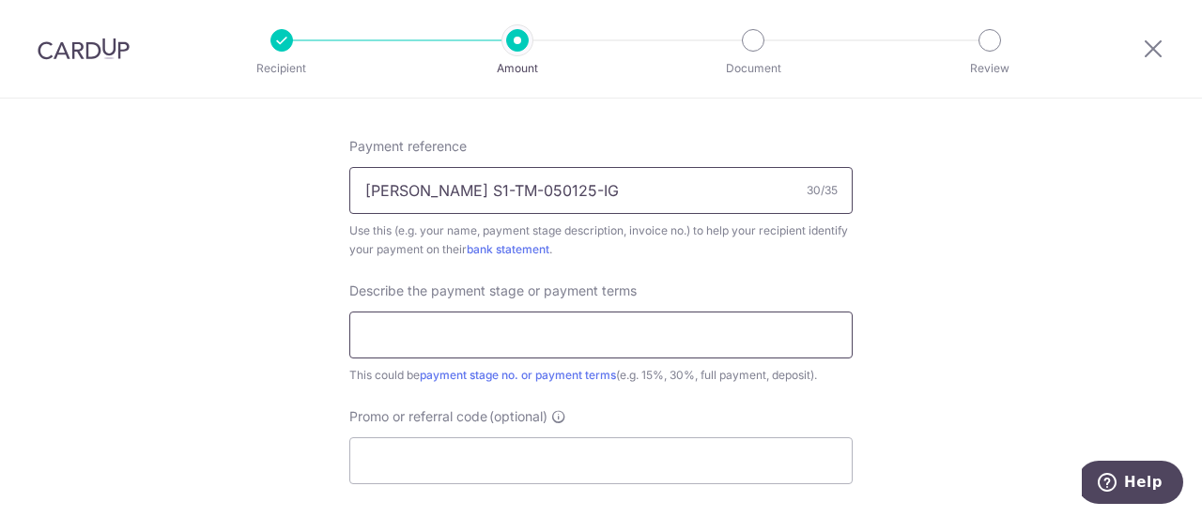
type input "[PERSON_NAME] S1-TM-050125-IG"
click at [624, 337] on input "text" at bounding box center [600, 335] width 503 height 47
type input "35%"
click at [642, 452] on input "Promo or referral code (optional)" at bounding box center [600, 460] width 503 height 47
paste input "RENO25ONE"
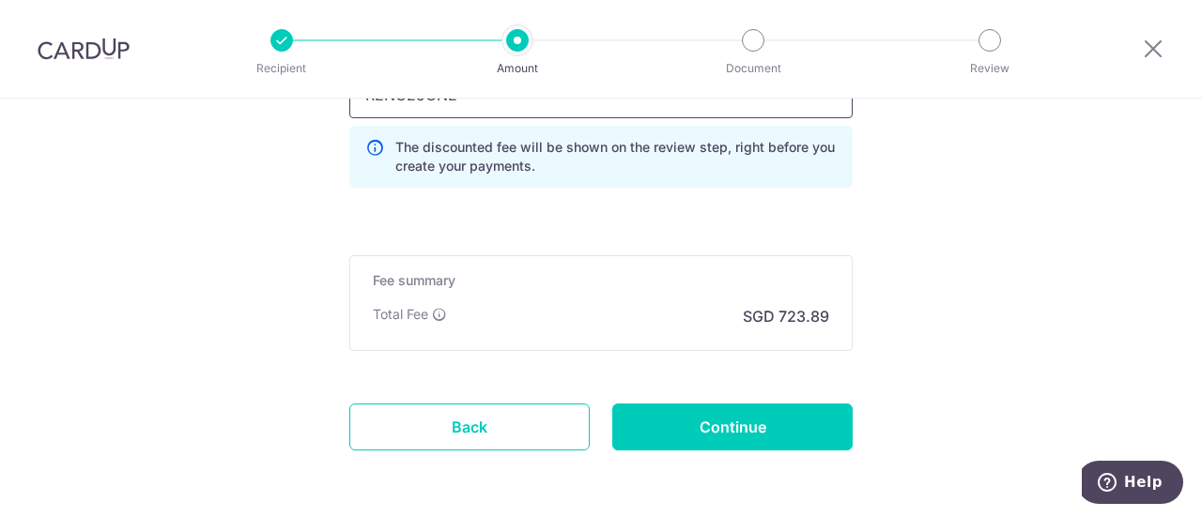
scroll to position [1502, 0]
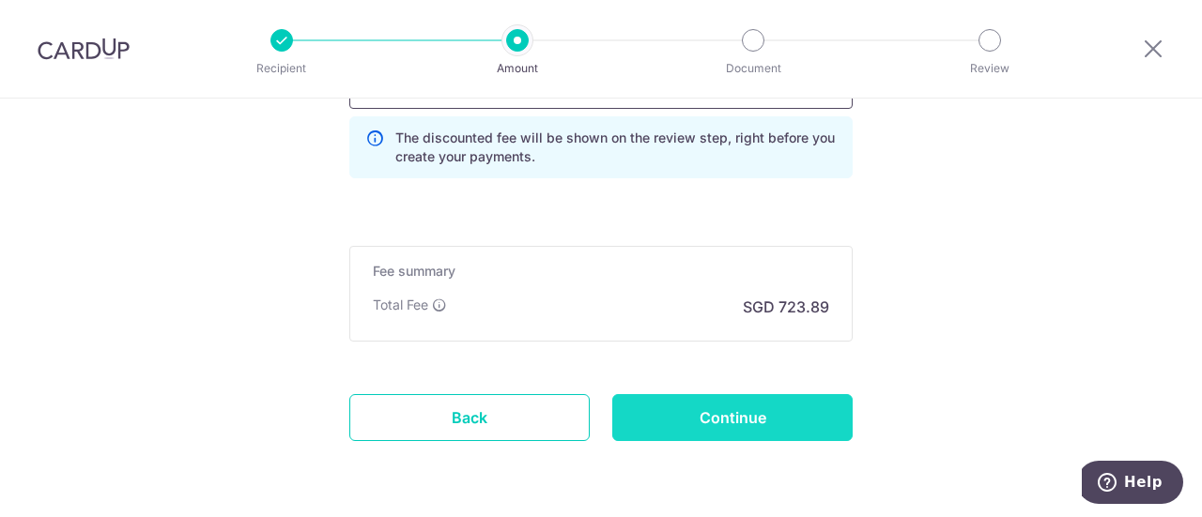
type input "RENO25ONE"
click at [744, 421] on input "Continue" at bounding box center [732, 417] width 240 height 47
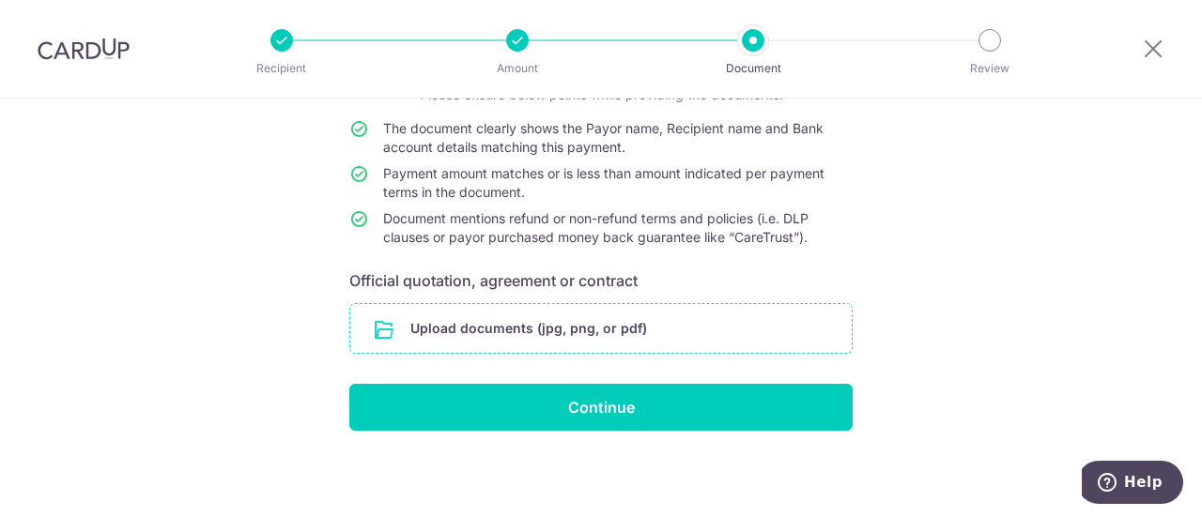
click at [663, 331] on input "file" at bounding box center [600, 328] width 501 height 49
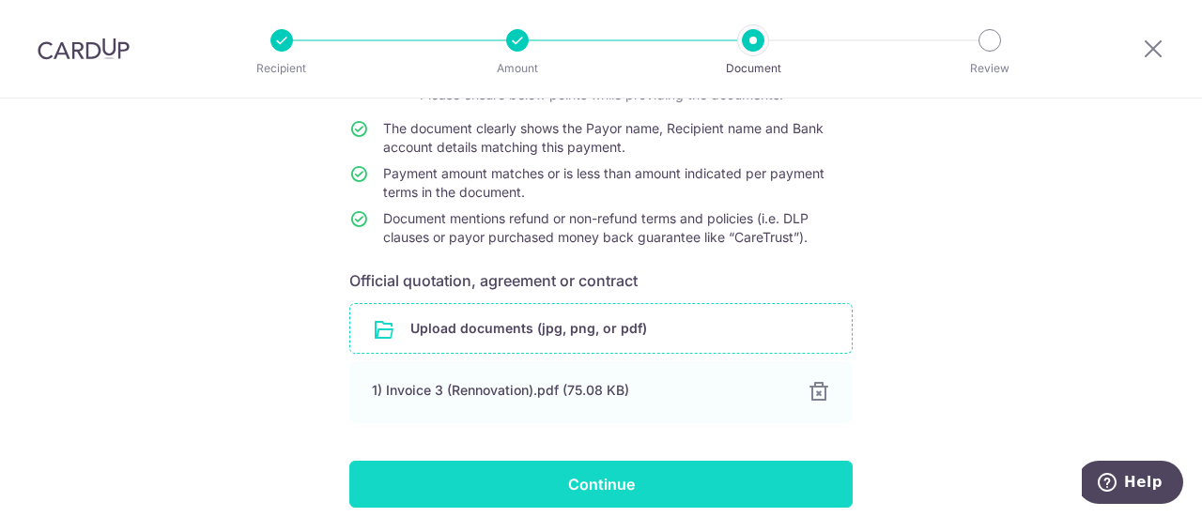
click at [727, 470] on input "Continue" at bounding box center [600, 484] width 503 height 47
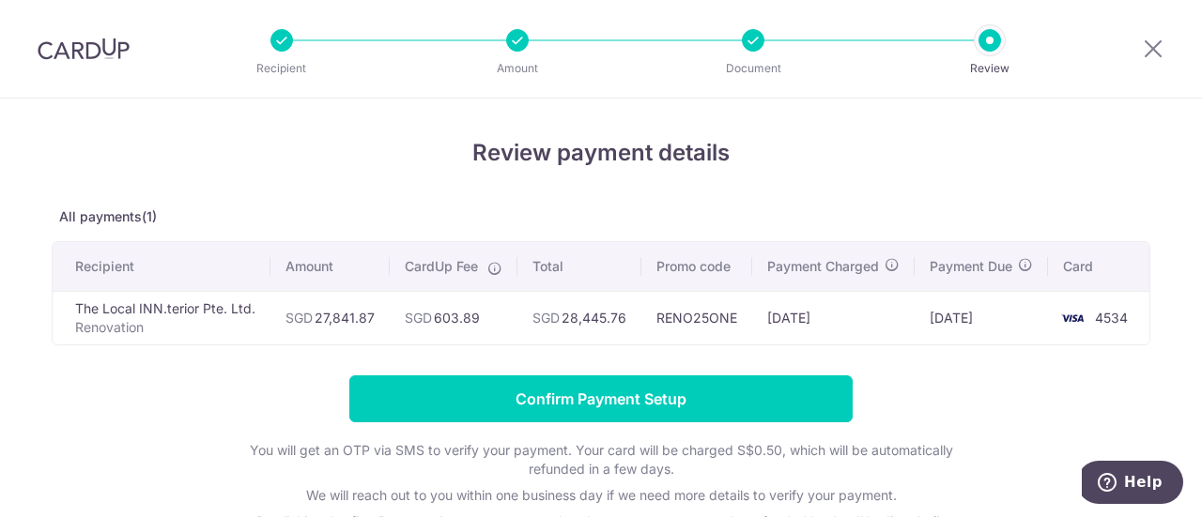
click at [466, 316] on td "SGD 603.89" at bounding box center [454, 318] width 128 height 54
copy td "603.89"
click at [584, 194] on div "Review payment details All payments(1) Recipient Amount CardUp Fee Total Promo …" at bounding box center [601, 369] width 1098 height 467
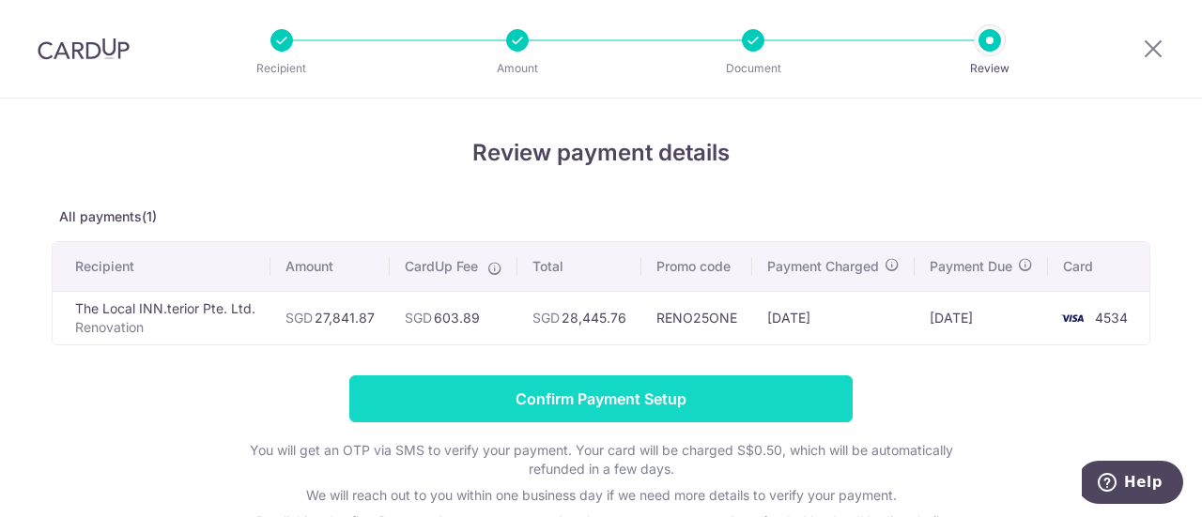
click at [648, 405] on input "Confirm Payment Setup" at bounding box center [600, 398] width 503 height 47
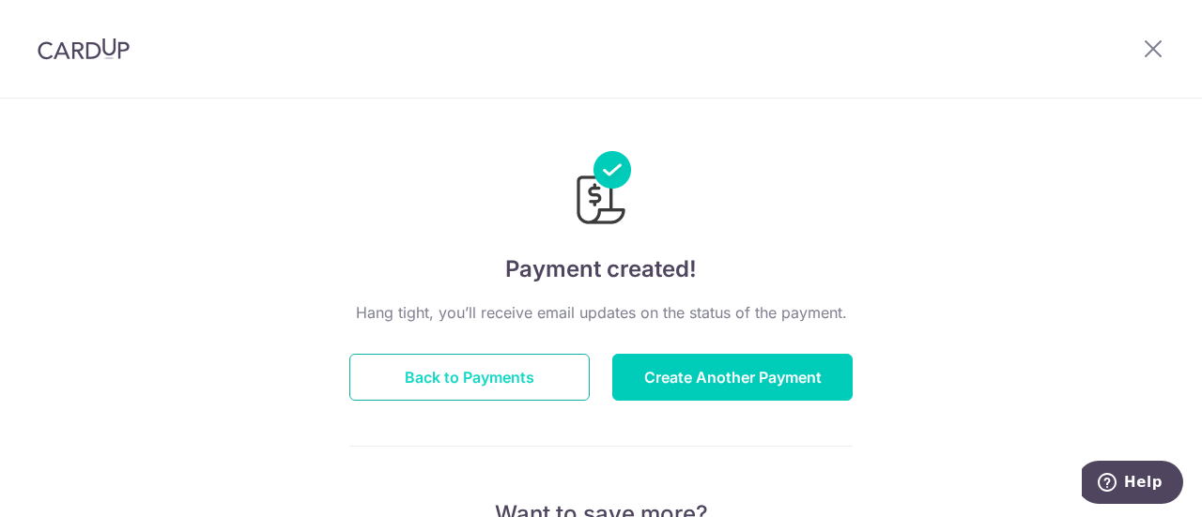
click at [486, 371] on button "Back to Payments" at bounding box center [469, 377] width 240 height 47
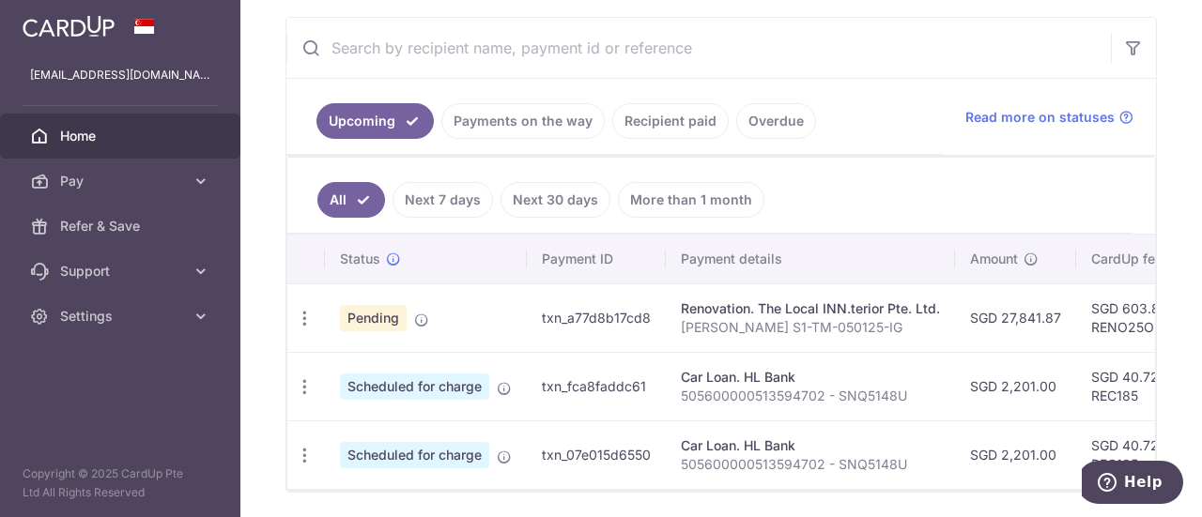
scroll to position [375, 0]
